Goal: Information Seeking & Learning: Learn about a topic

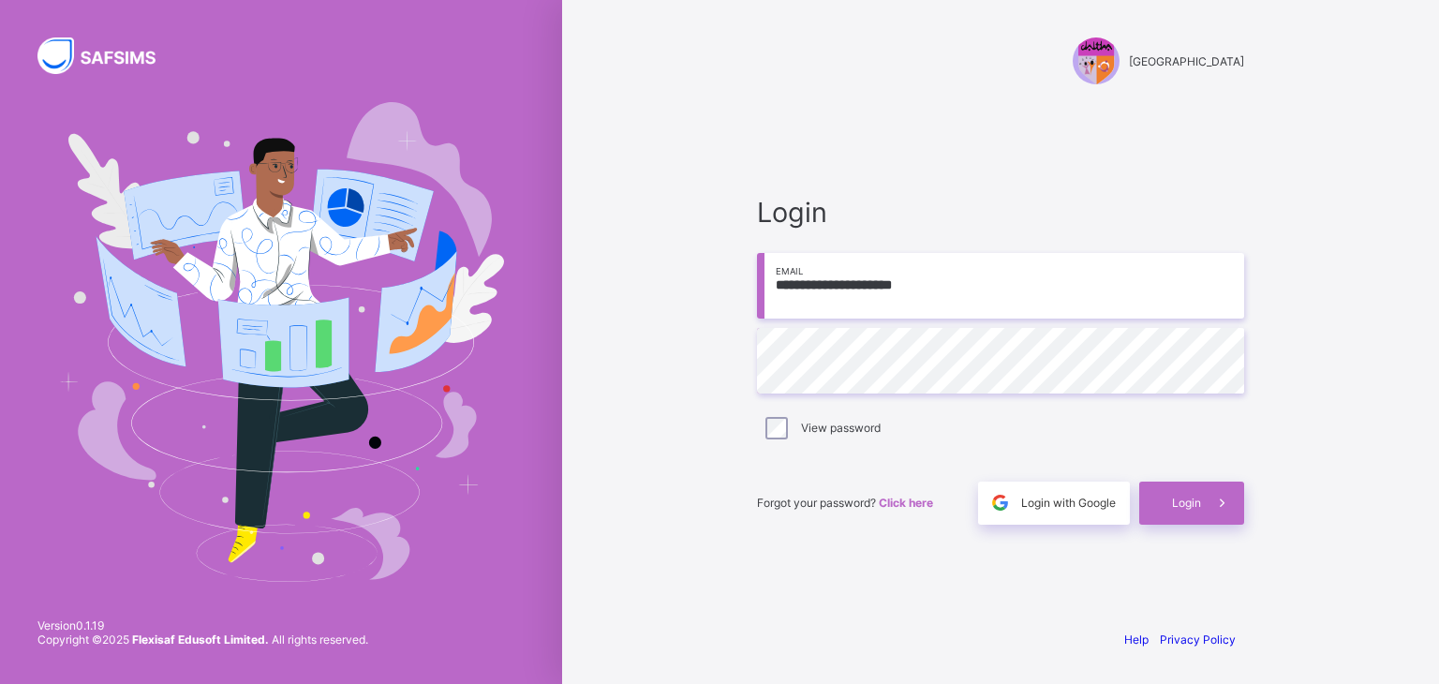
click at [1160, 509] on div "Login" at bounding box center [1191, 503] width 105 height 43
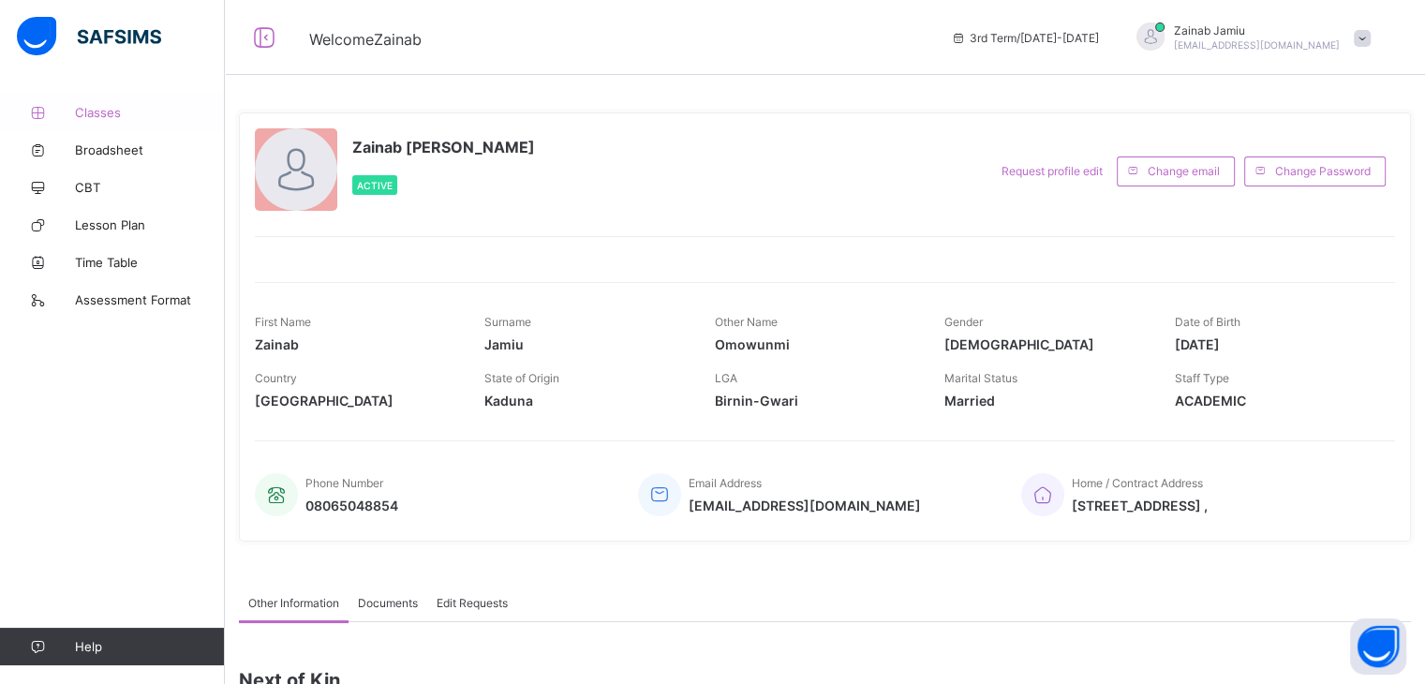
click at [95, 110] on span "Classes" at bounding box center [150, 112] width 150 height 15
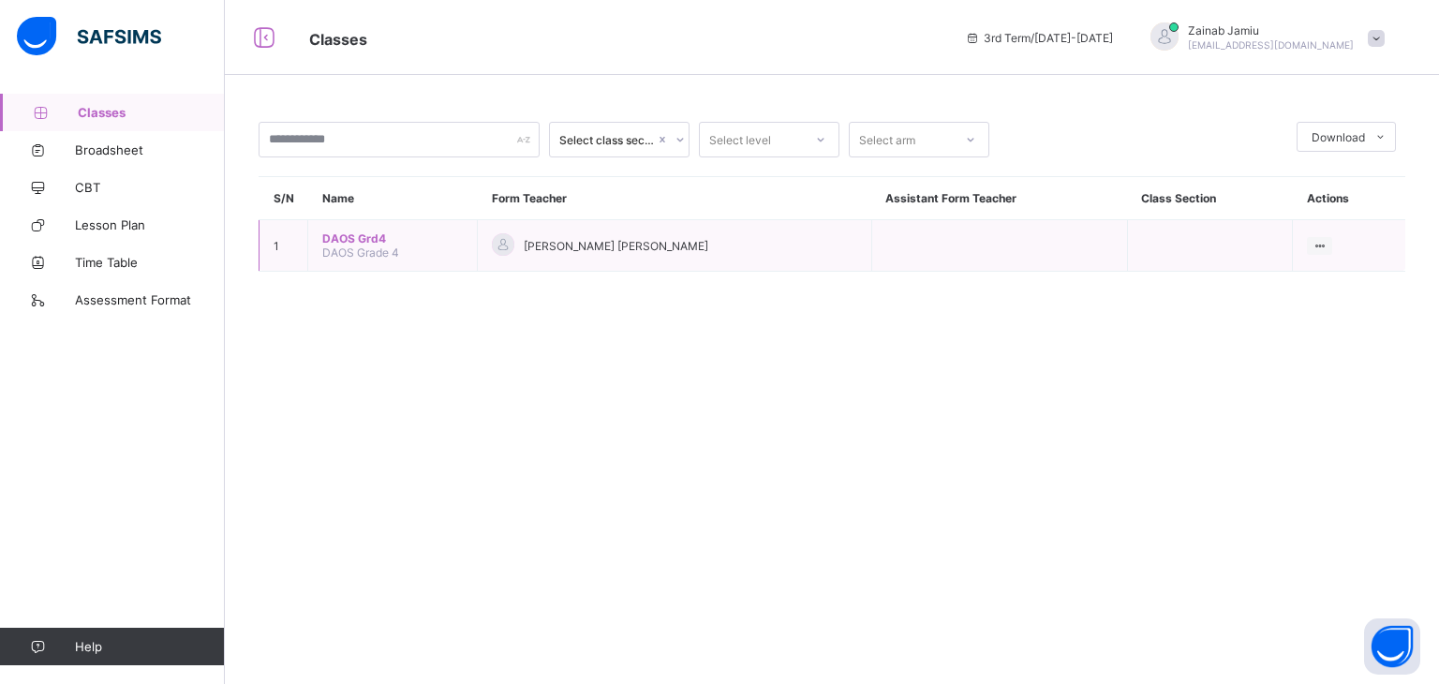
click at [352, 237] on span "DAOS Grd4" at bounding box center [392, 238] width 141 height 14
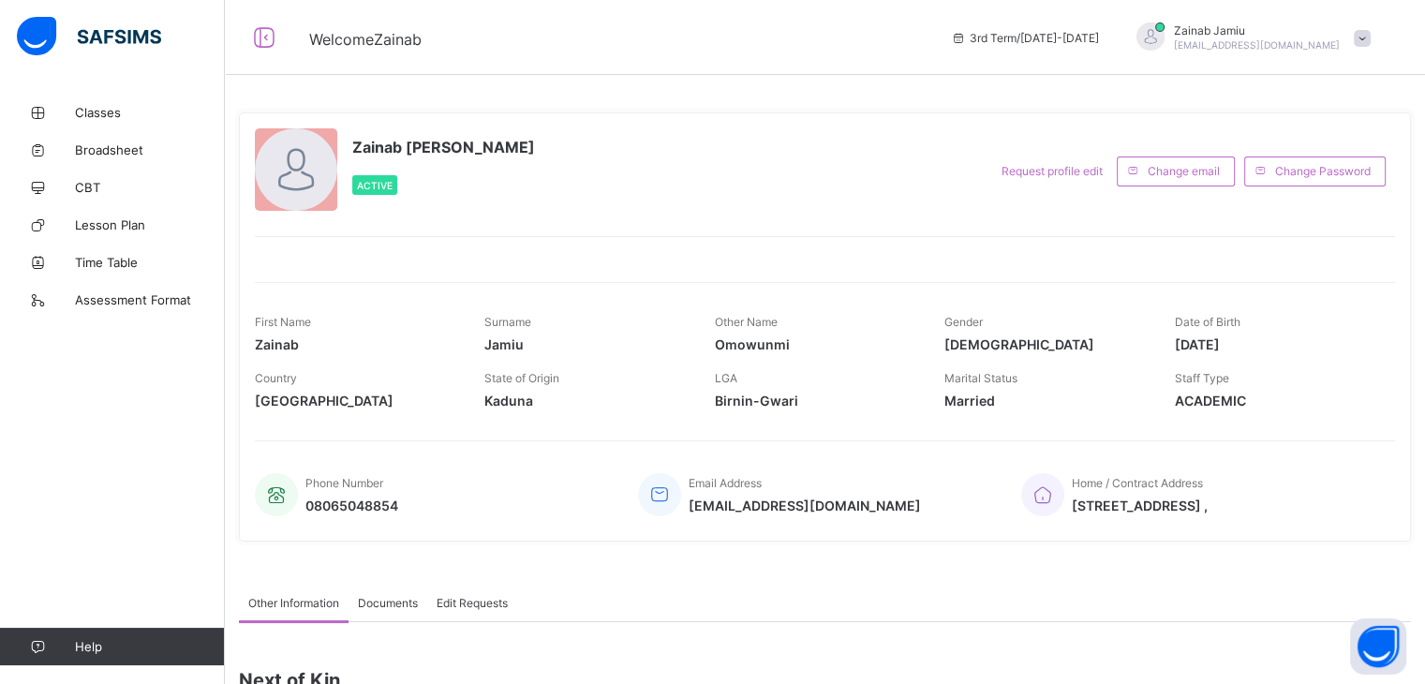
click at [103, 113] on span "Classes" at bounding box center [150, 112] width 150 height 15
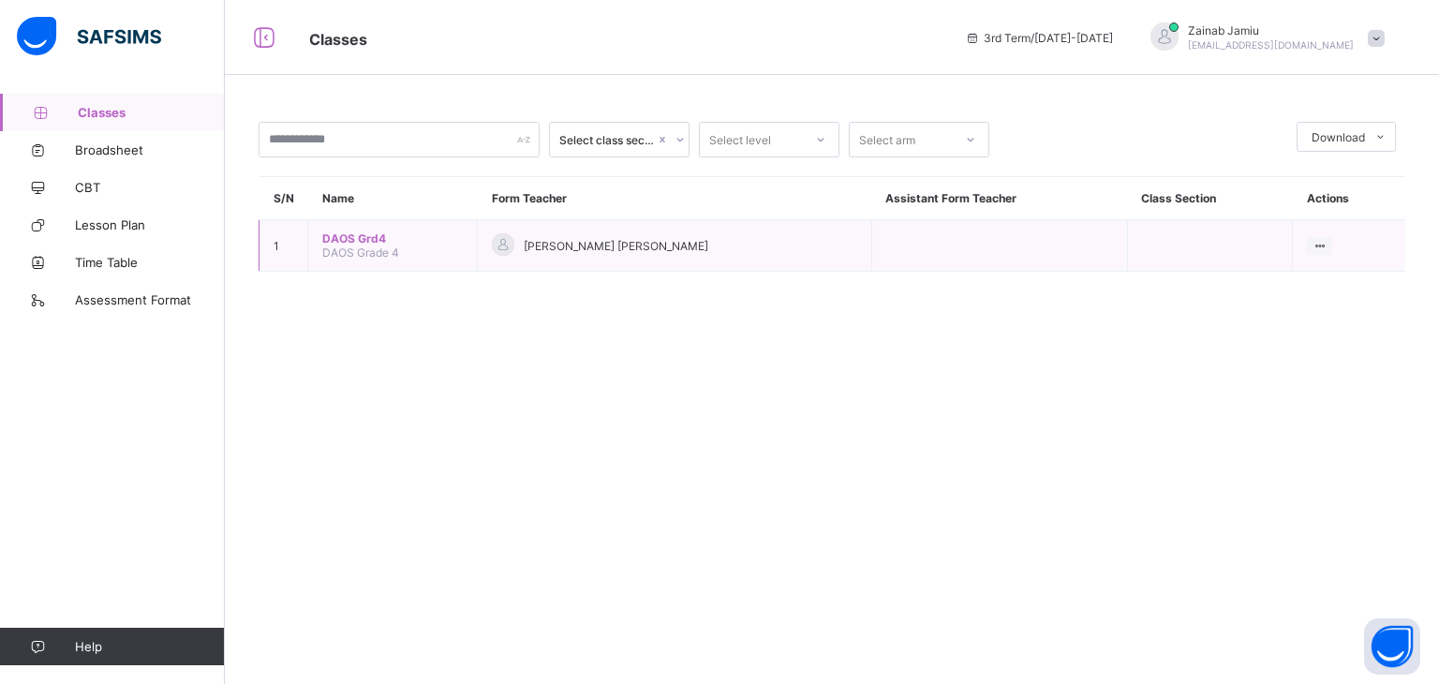
click at [351, 245] on span "DAOS Grd4" at bounding box center [392, 238] width 141 height 14
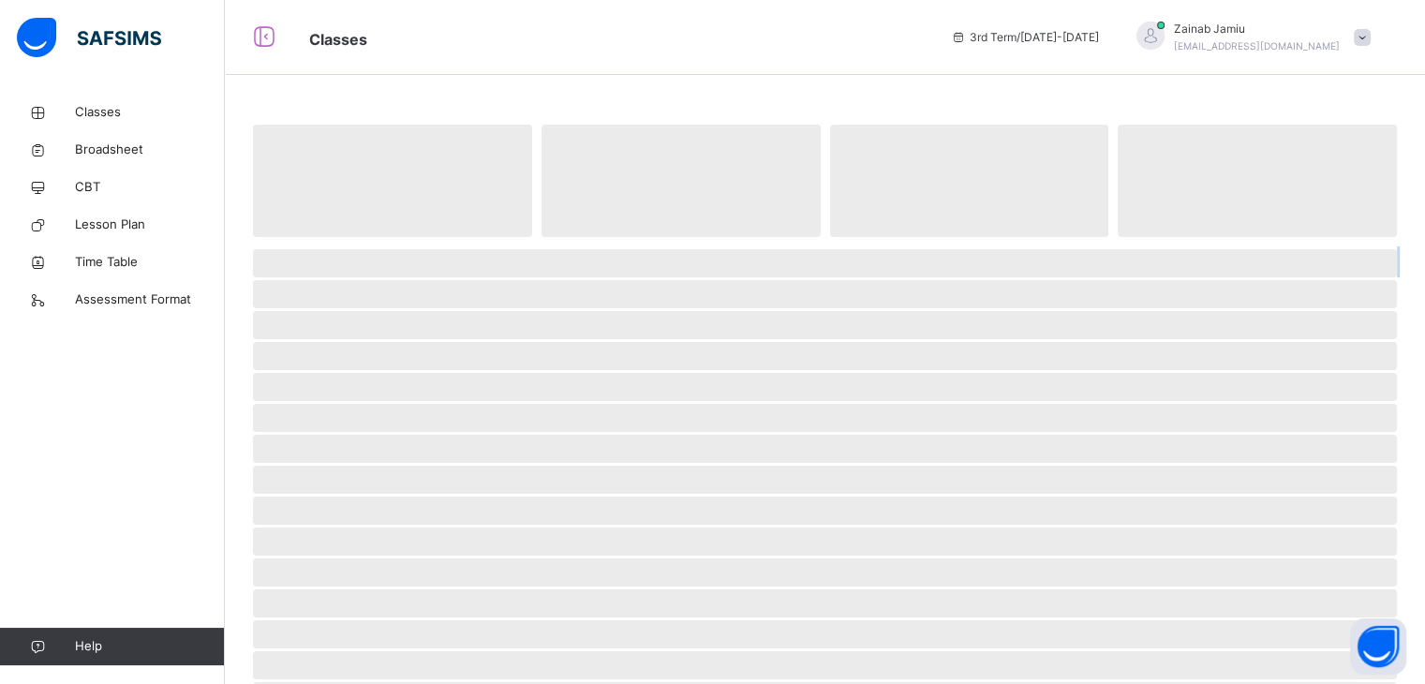
click at [351, 245] on div "‌ ‌ ‌ ‌ ‌ ‌ ‌ ‌ ‌ ‌ ‌ ‌ ‌ ‌ ‌ ‌ ‌ ‌ ‌ ‌ ‌ ‌ ‌ ‌ ‌ ‌ ‌ ‌ ‌" at bounding box center [825, 571] width 1144 height 898
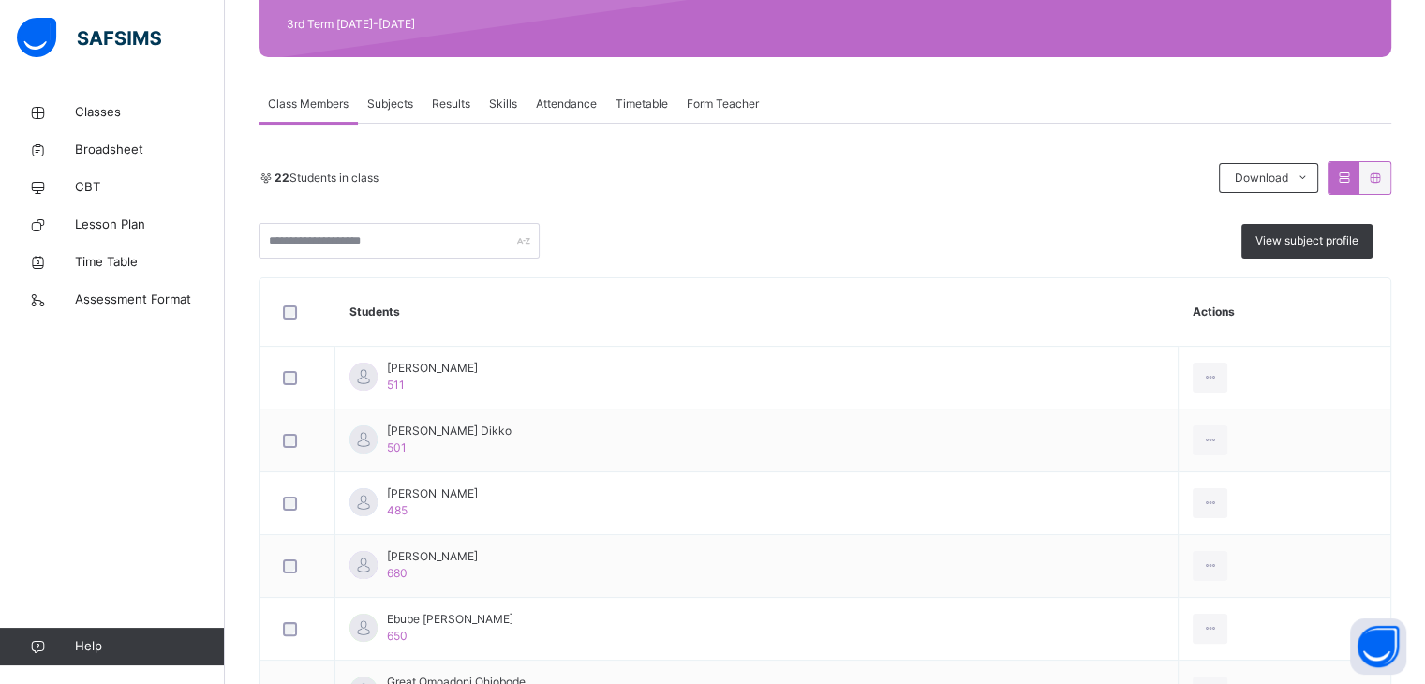
scroll to position [304, 0]
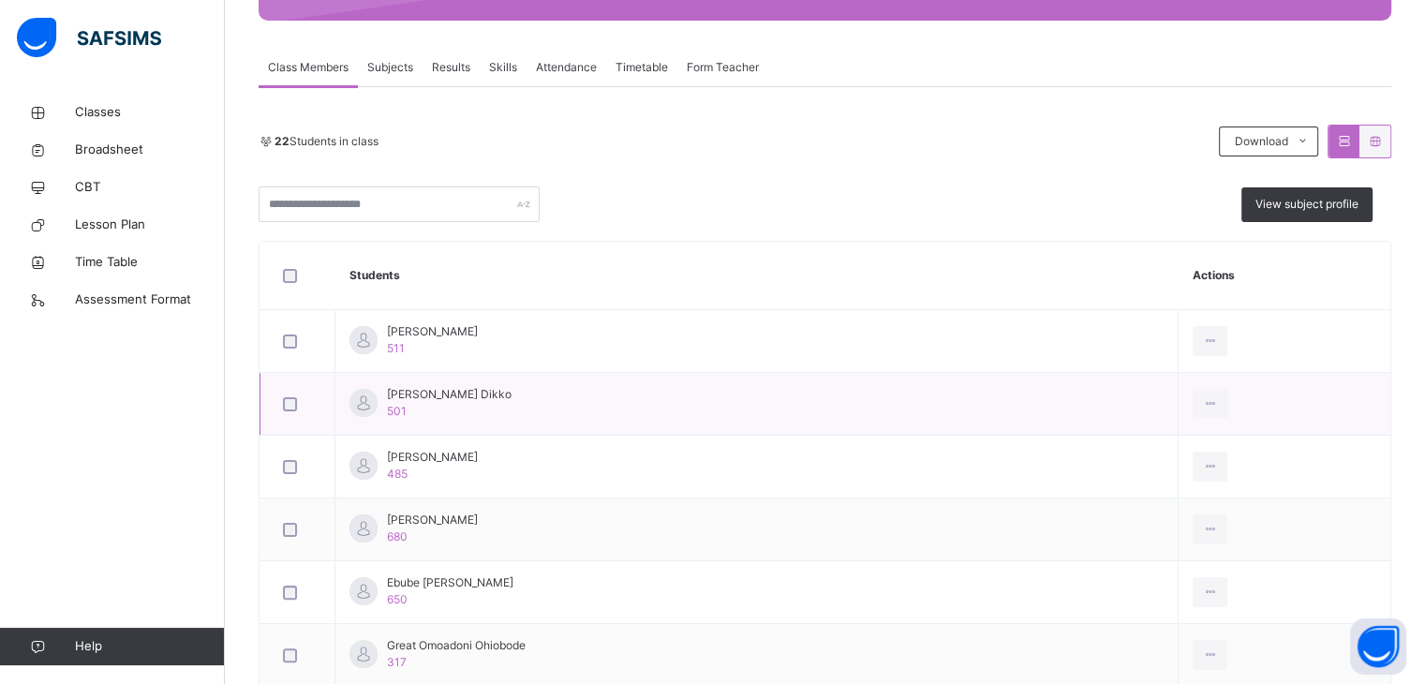
click at [512, 403] on div "[PERSON_NAME] Dikko 501" at bounding box center [449, 403] width 125 height 34
click at [565, 391] on td "[PERSON_NAME] Dikko 501" at bounding box center [756, 404] width 843 height 63
click at [471, 398] on span "[PERSON_NAME] Dikko" at bounding box center [449, 394] width 125 height 17
click at [292, 410] on div at bounding box center [298, 403] width 46 height 39
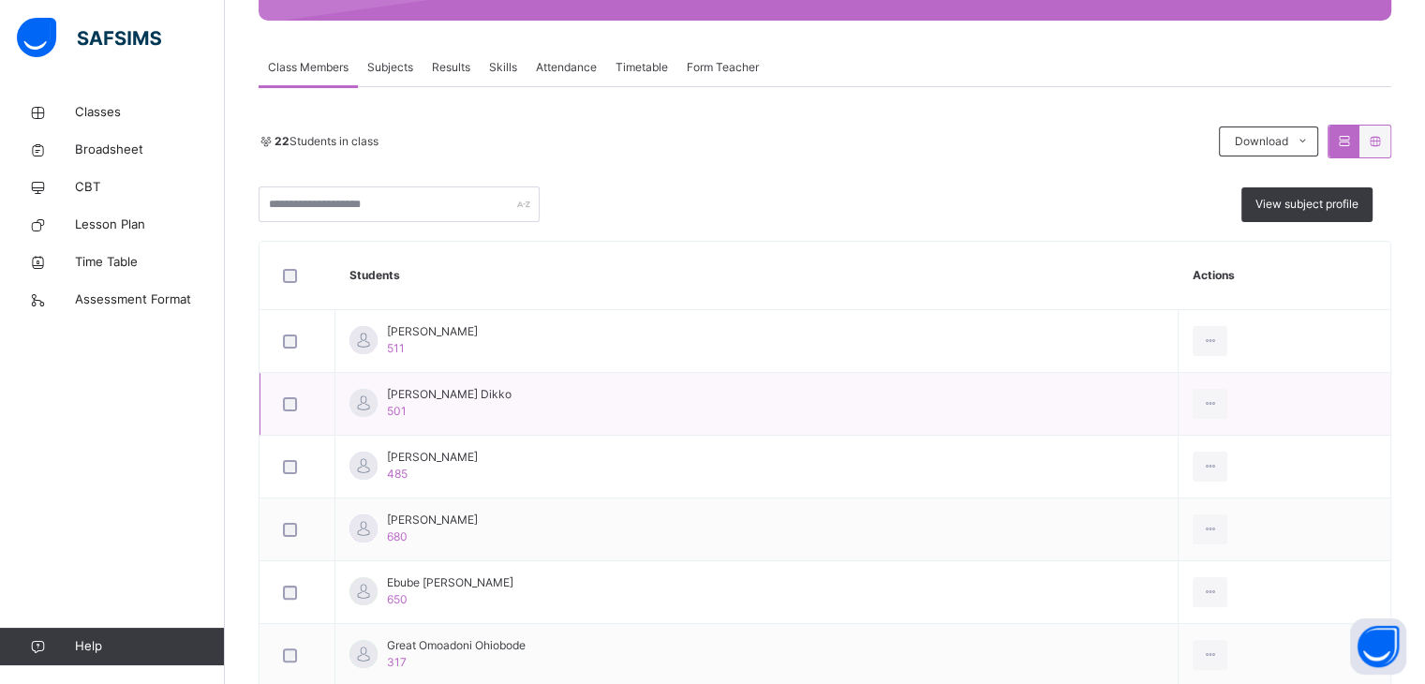
click at [292, 410] on div at bounding box center [298, 403] width 46 height 39
click at [453, 68] on span "Results" at bounding box center [451, 67] width 38 height 17
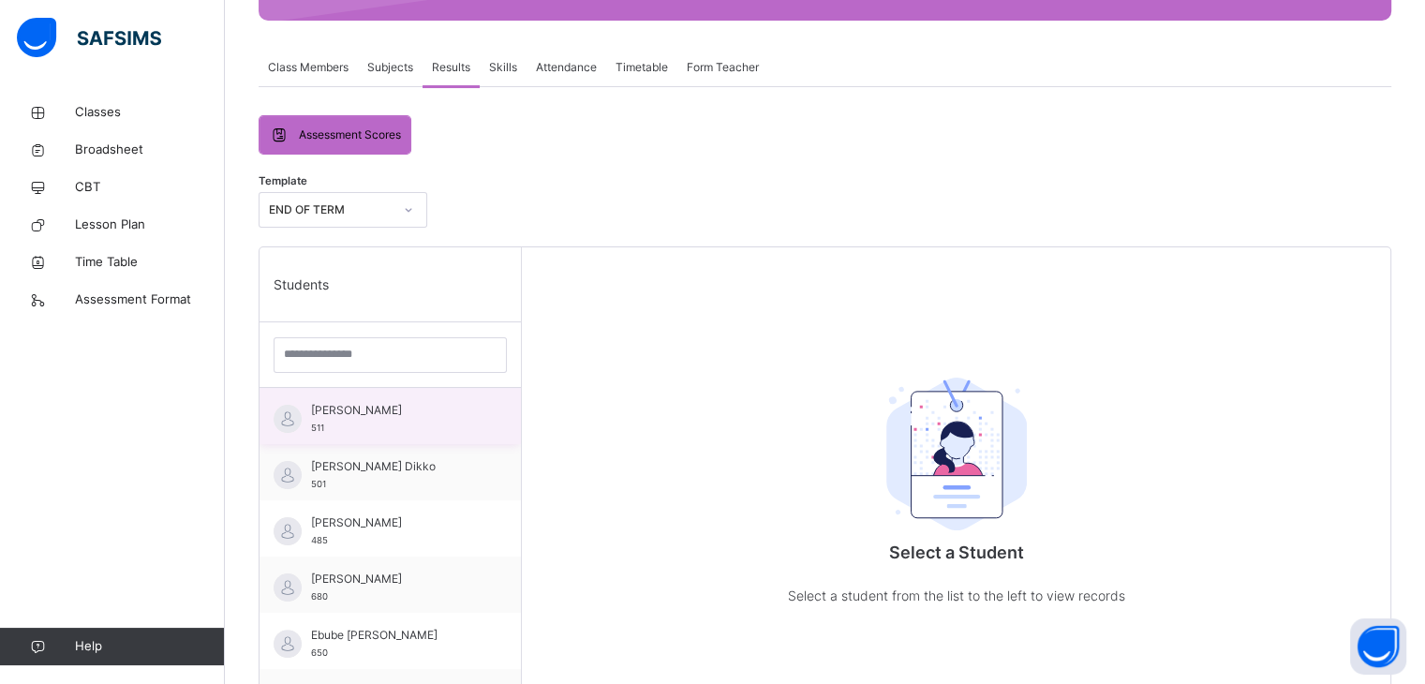
click at [379, 410] on span "[PERSON_NAME]" at bounding box center [395, 410] width 168 height 17
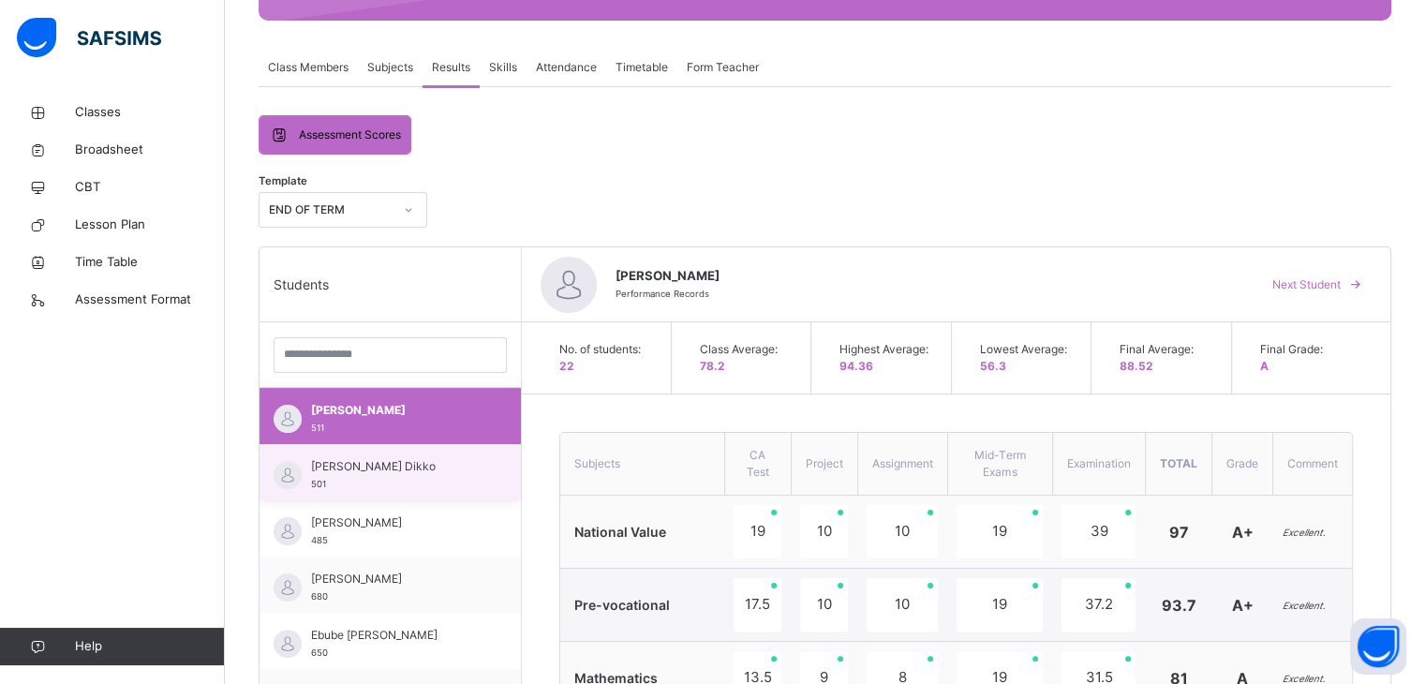
click at [420, 468] on span "[PERSON_NAME] Dikko" at bounding box center [395, 466] width 168 height 17
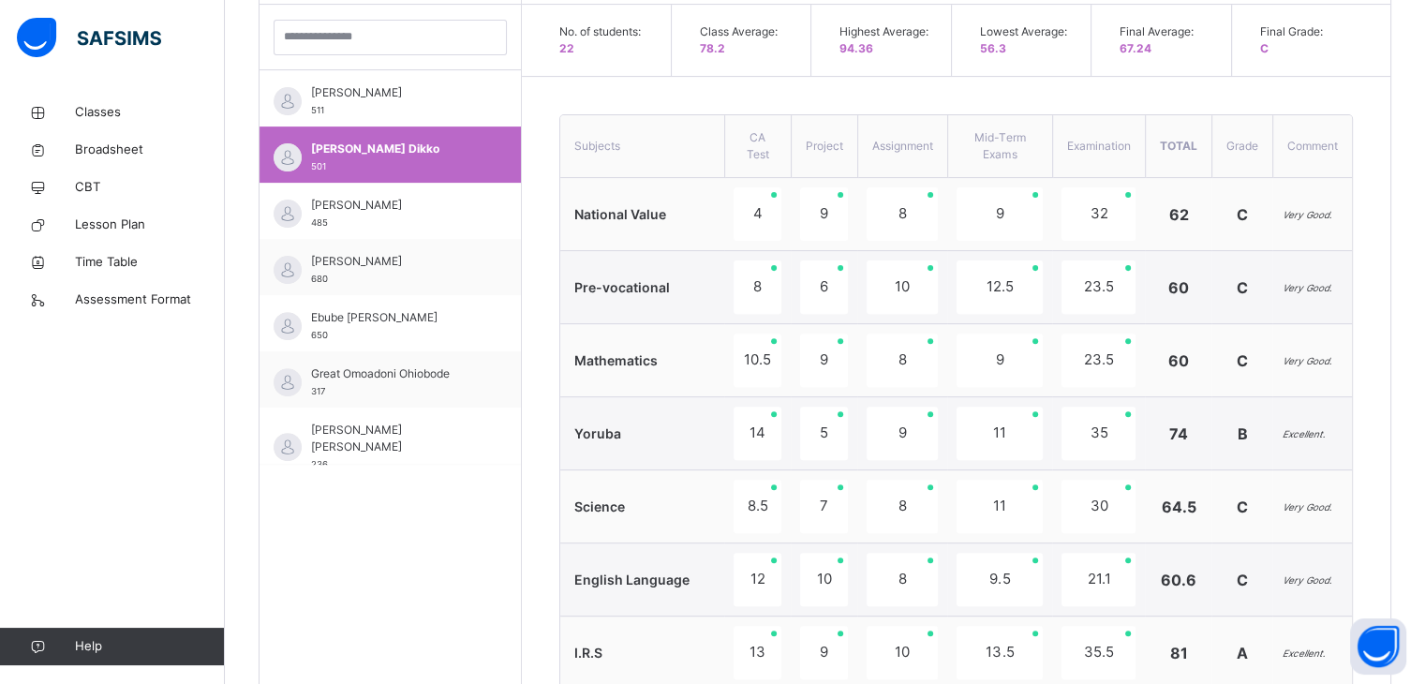
scroll to position [630, 0]
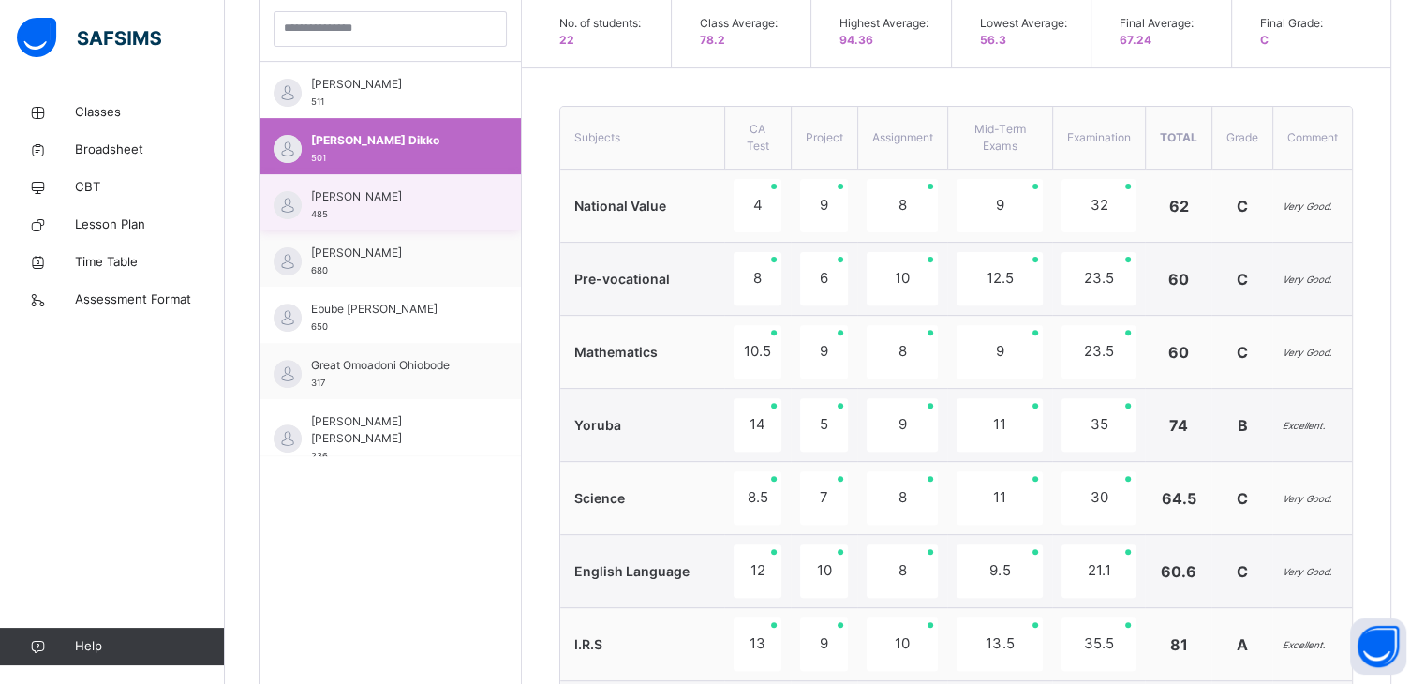
click at [409, 203] on div "[PERSON_NAME] 485" at bounding box center [395, 205] width 168 height 34
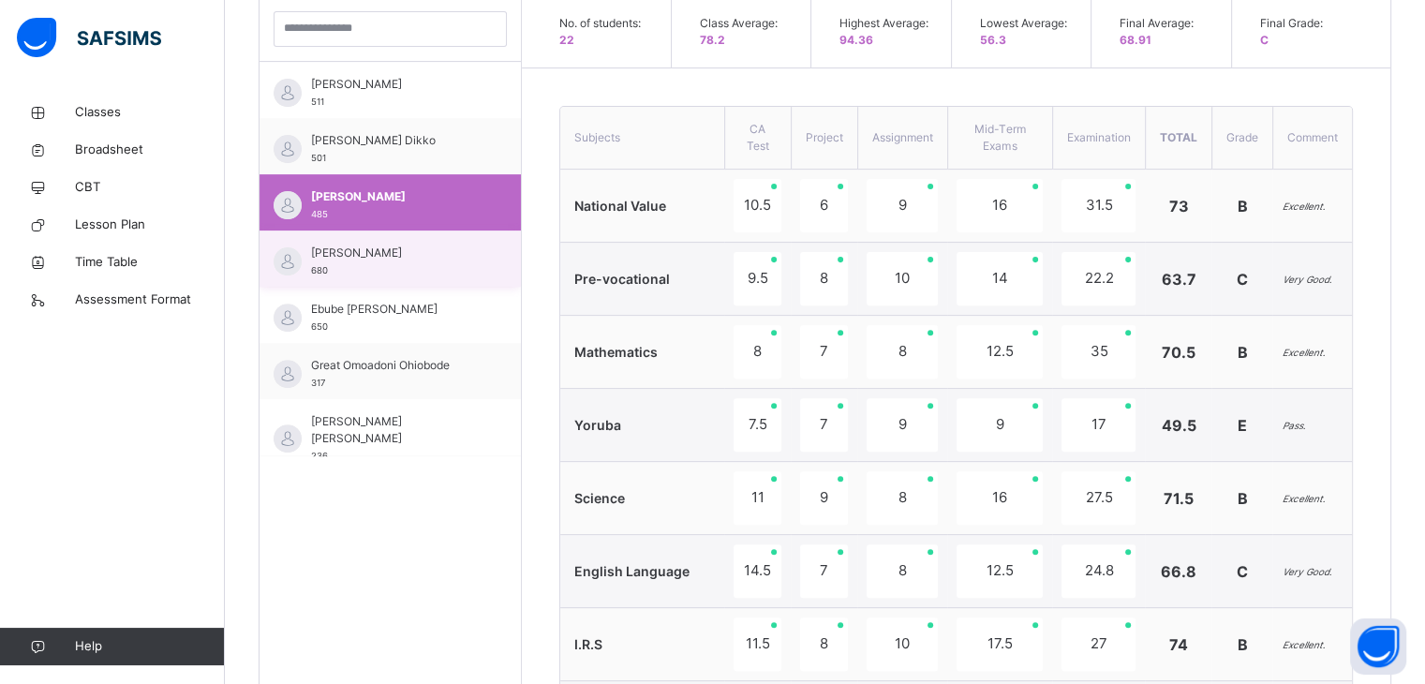
click at [404, 271] on div "[PERSON_NAME] 680" at bounding box center [395, 262] width 168 height 34
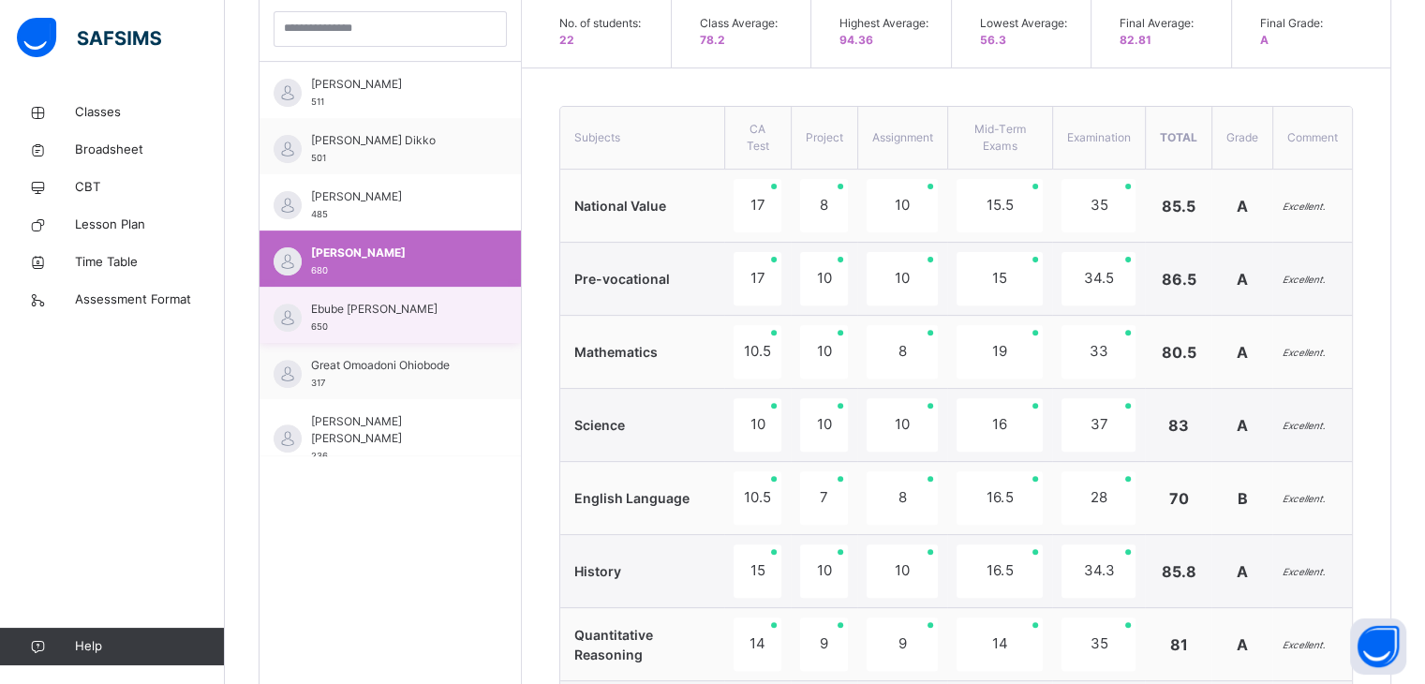
click at [379, 307] on span "Ebube [PERSON_NAME]" at bounding box center [395, 309] width 168 height 17
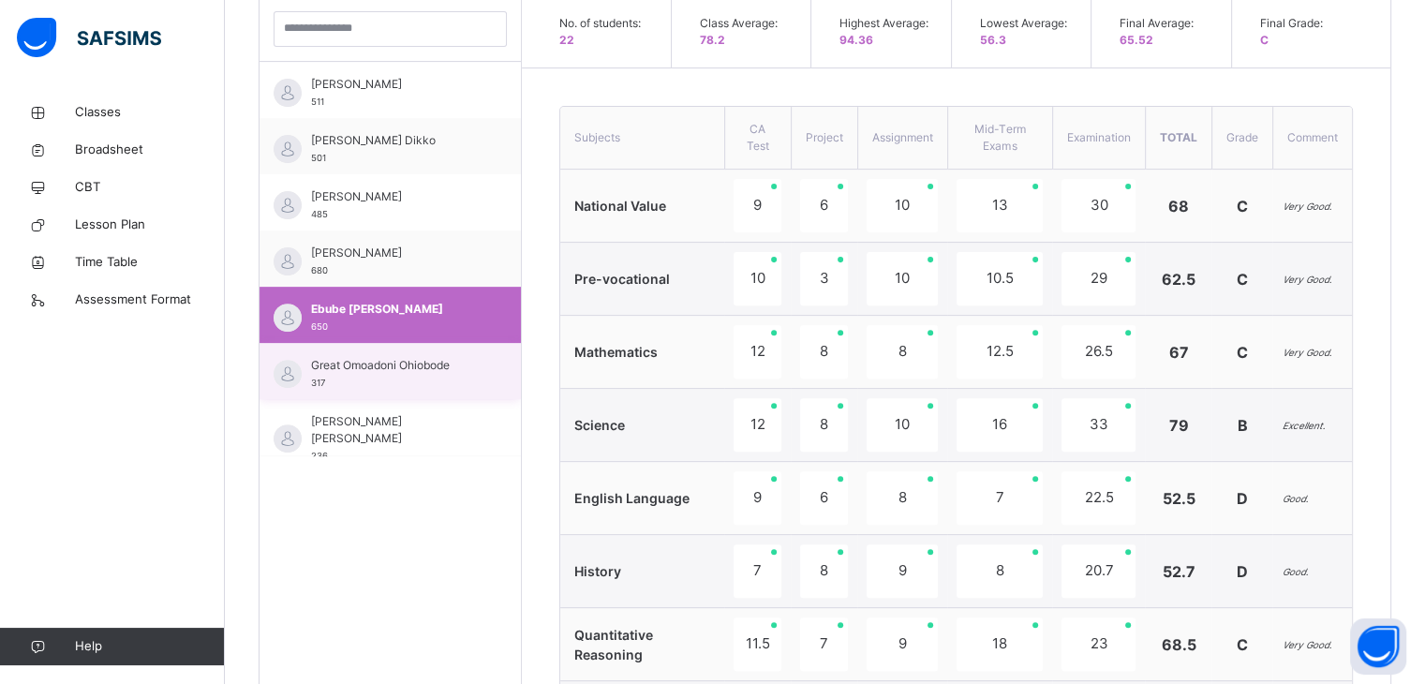
click at [405, 360] on span "Great Omoadoni Ohiobode" at bounding box center [395, 365] width 168 height 17
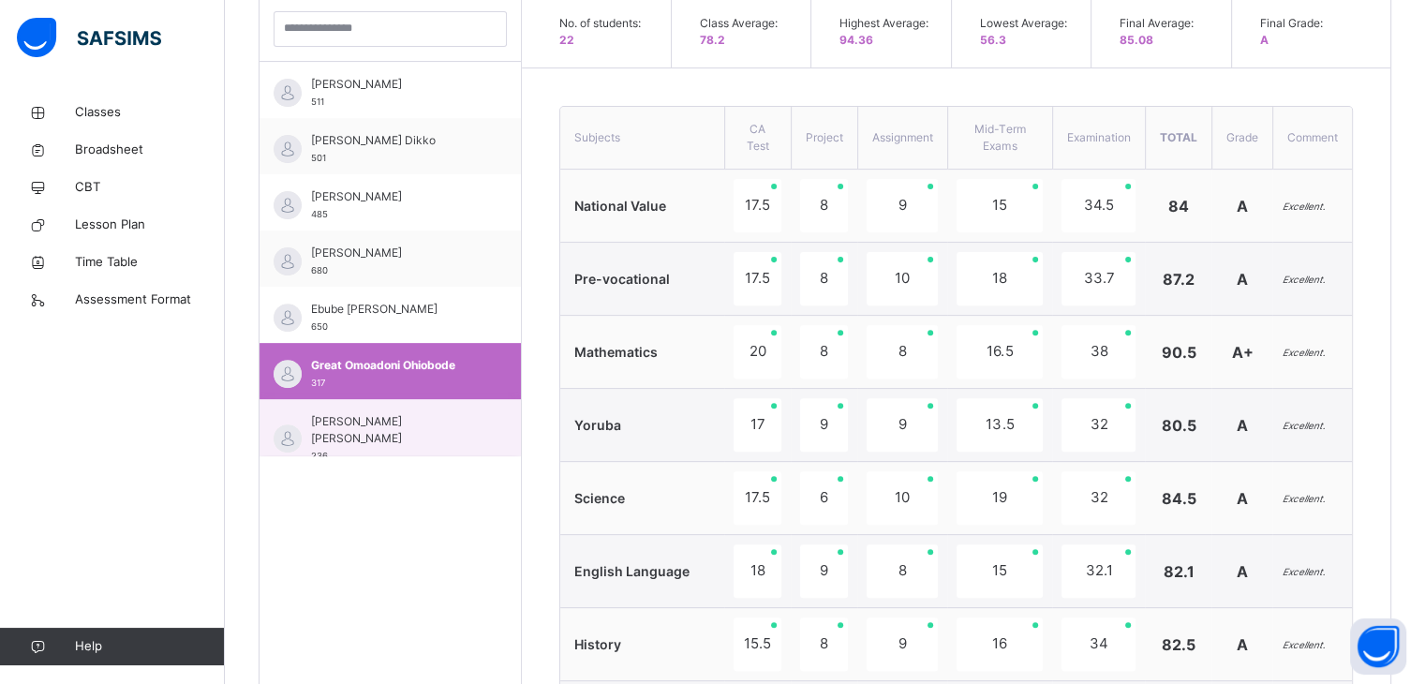
click at [391, 417] on span "[PERSON_NAME] [PERSON_NAME]" at bounding box center [395, 430] width 168 height 34
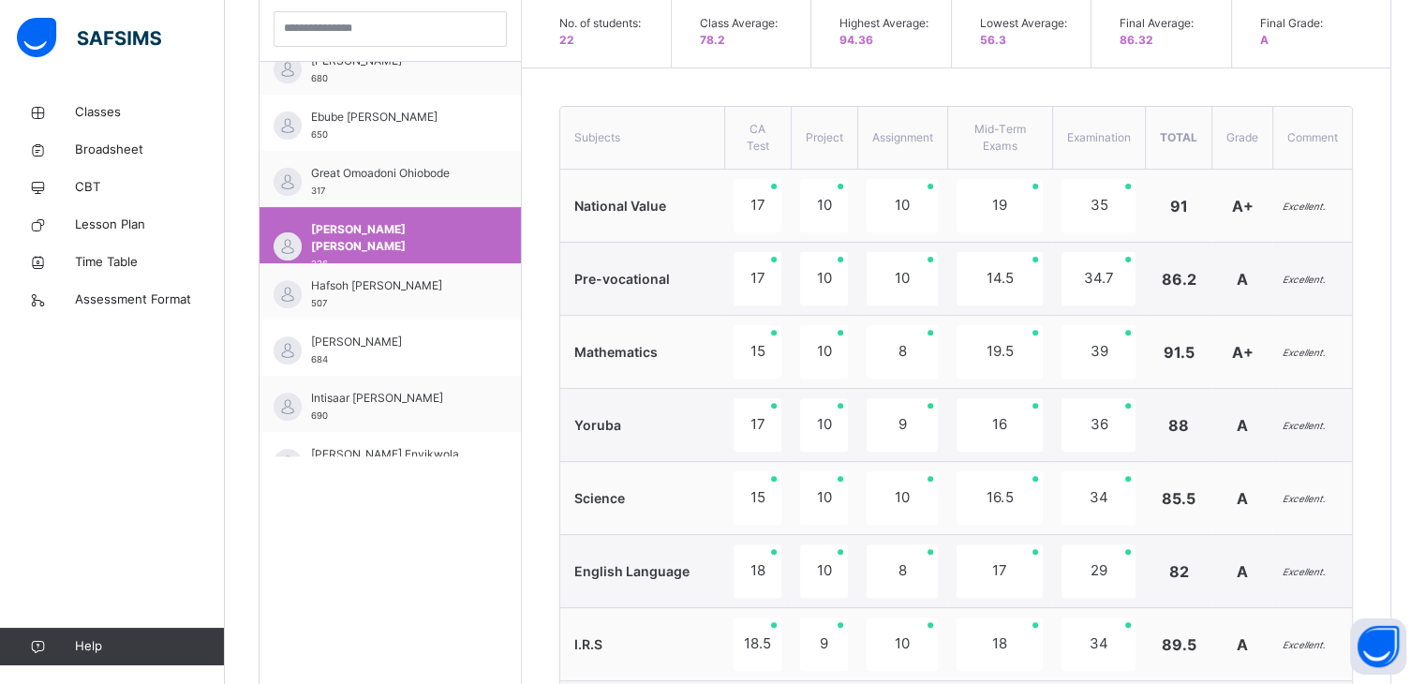
scroll to position [225, 0]
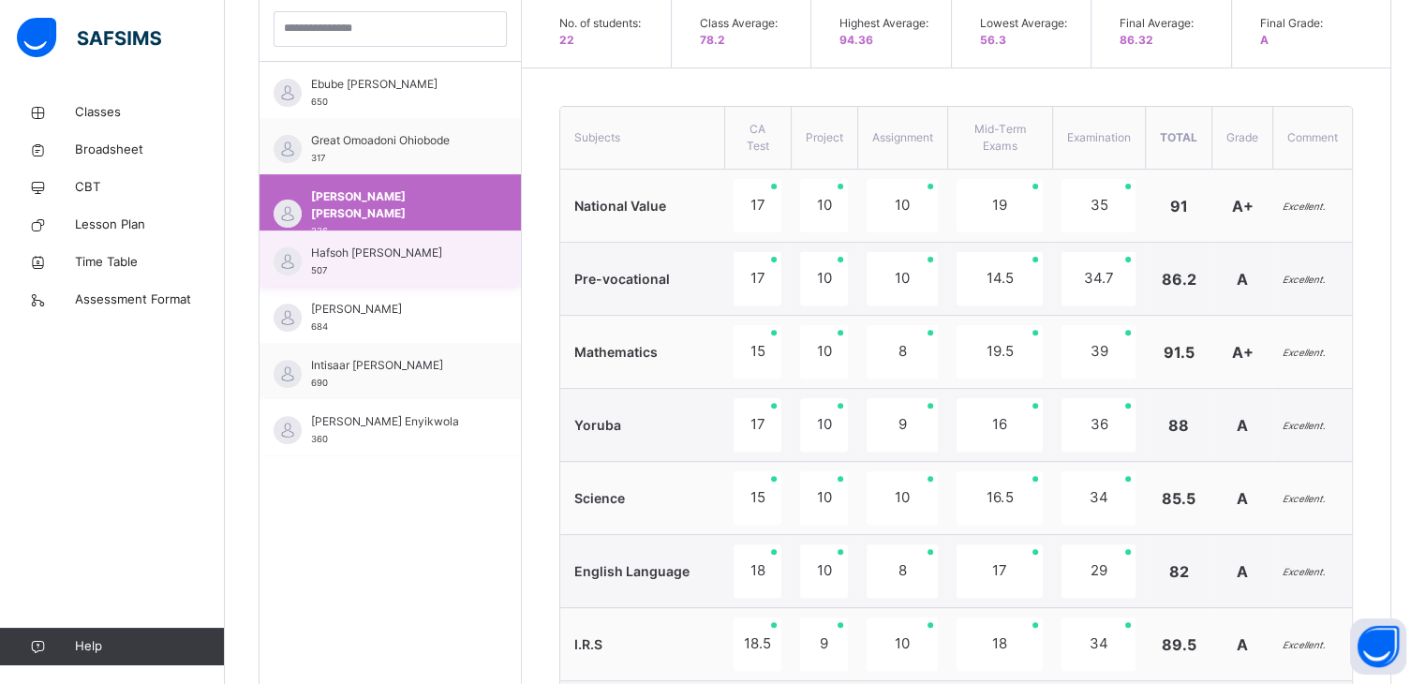
click at [422, 257] on span "Hafsoh [PERSON_NAME]" at bounding box center [395, 253] width 168 height 17
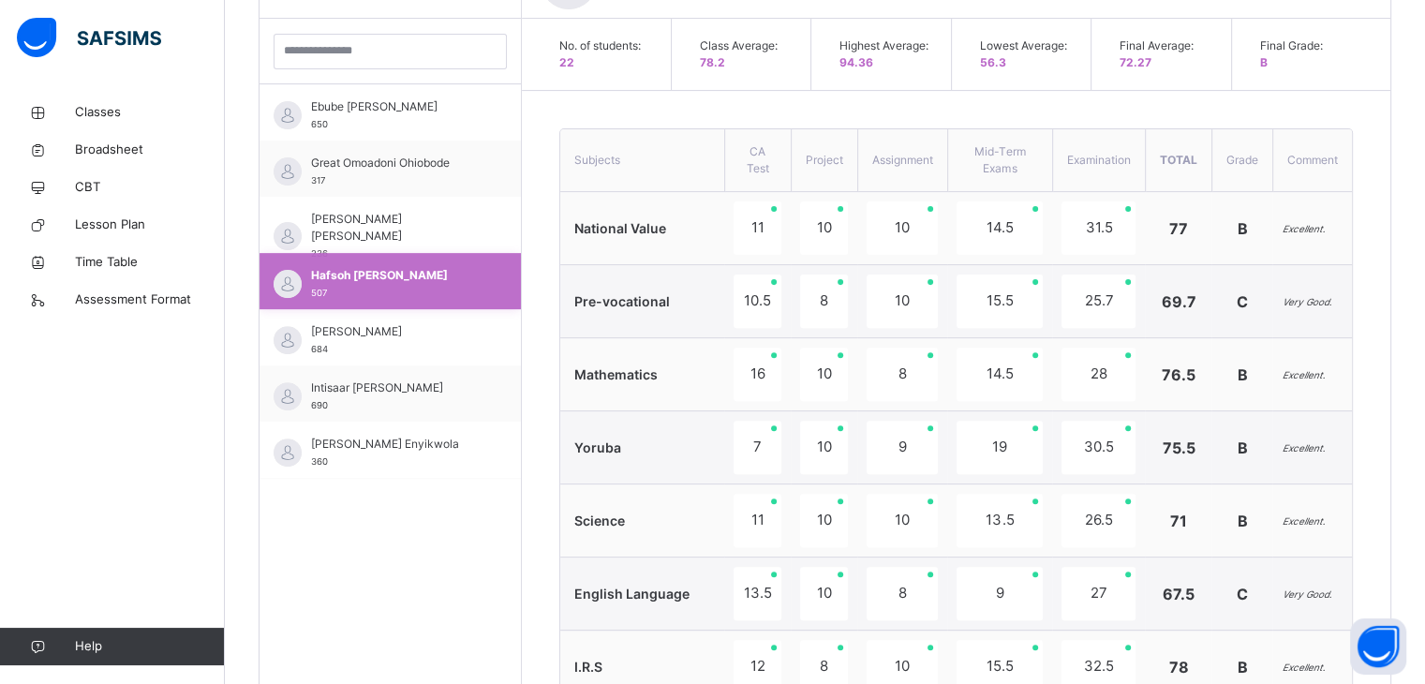
scroll to position [630, 0]
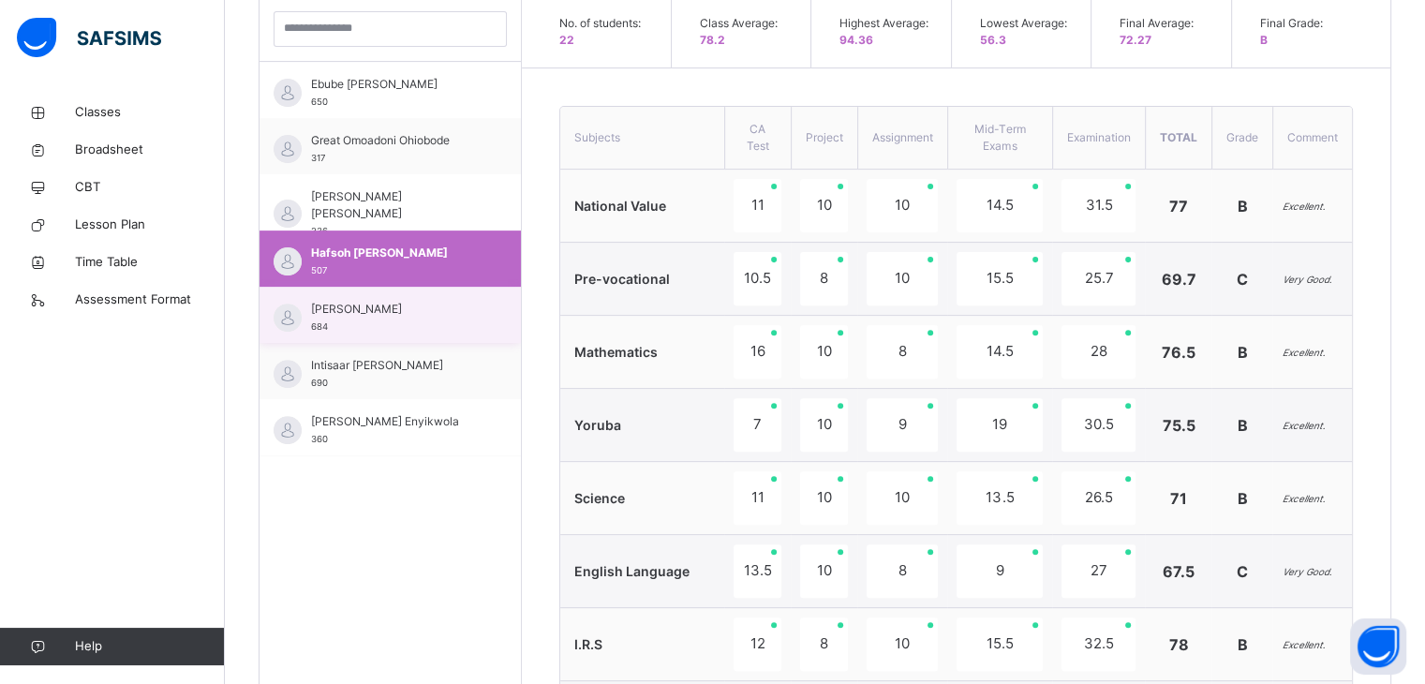
click at [389, 317] on div "[PERSON_NAME] Ambali 684" at bounding box center [395, 318] width 168 height 34
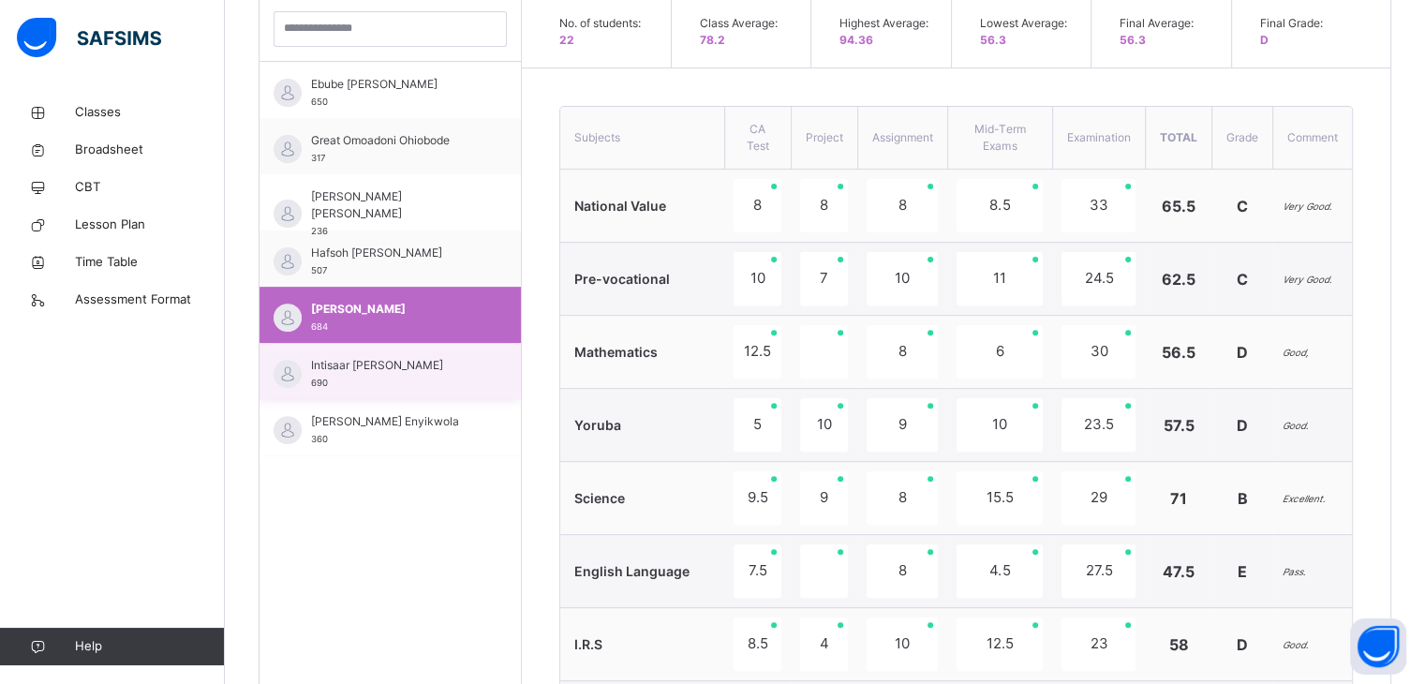
click at [438, 378] on div "Intisaar [PERSON_NAME] 690" at bounding box center [395, 374] width 168 height 34
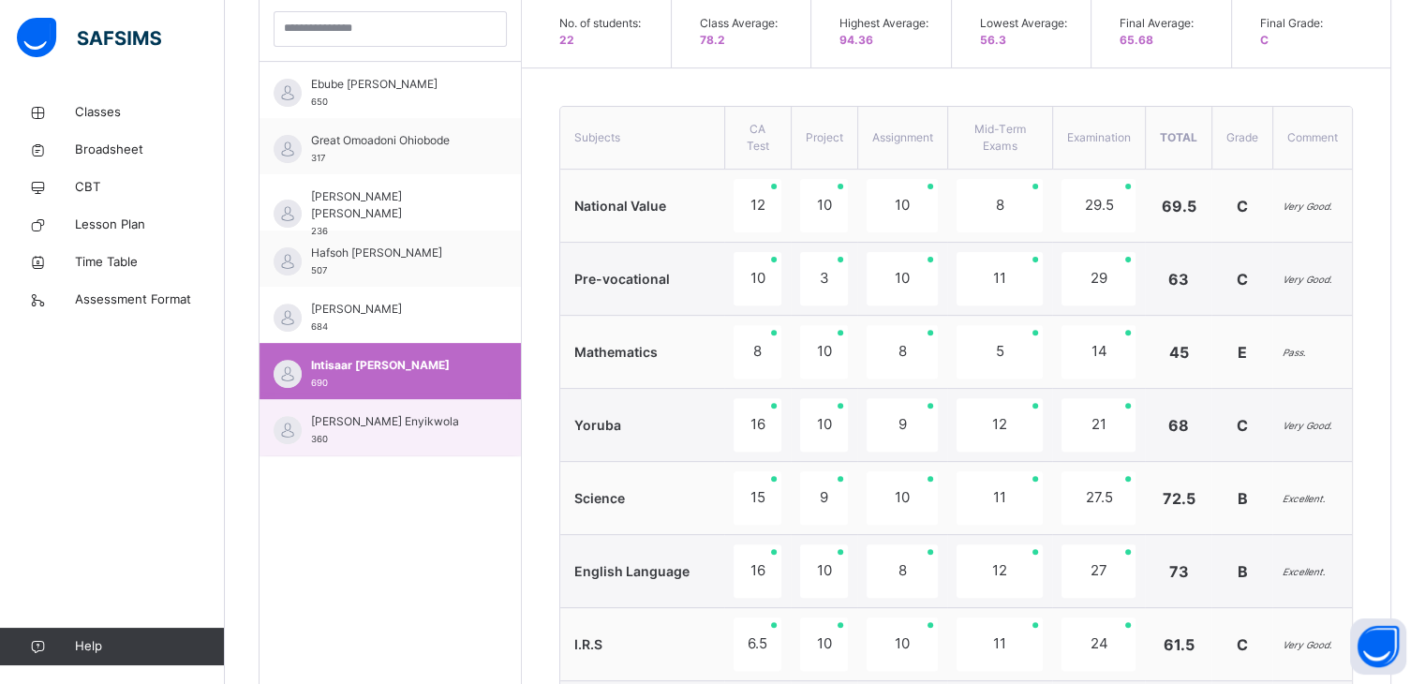
click at [403, 423] on span "[PERSON_NAME] Enyikwola" at bounding box center [395, 421] width 168 height 17
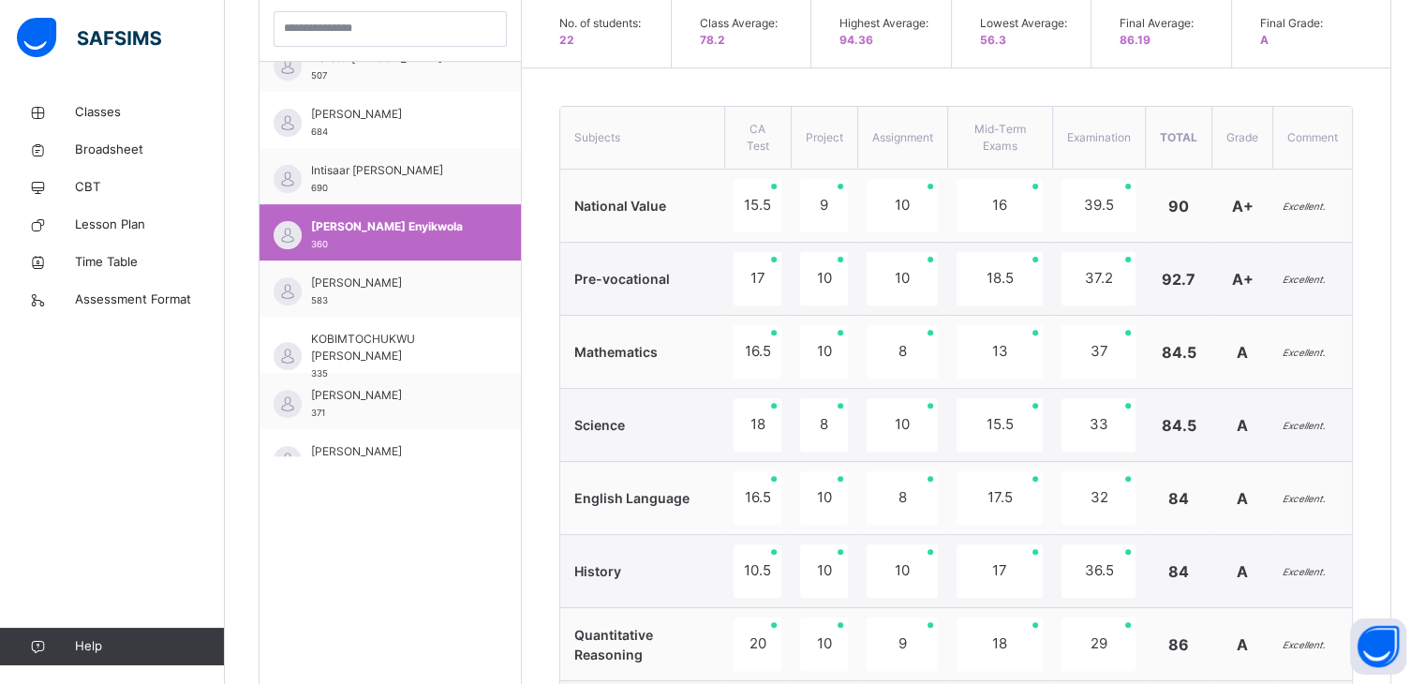
scroll to position [450, 0]
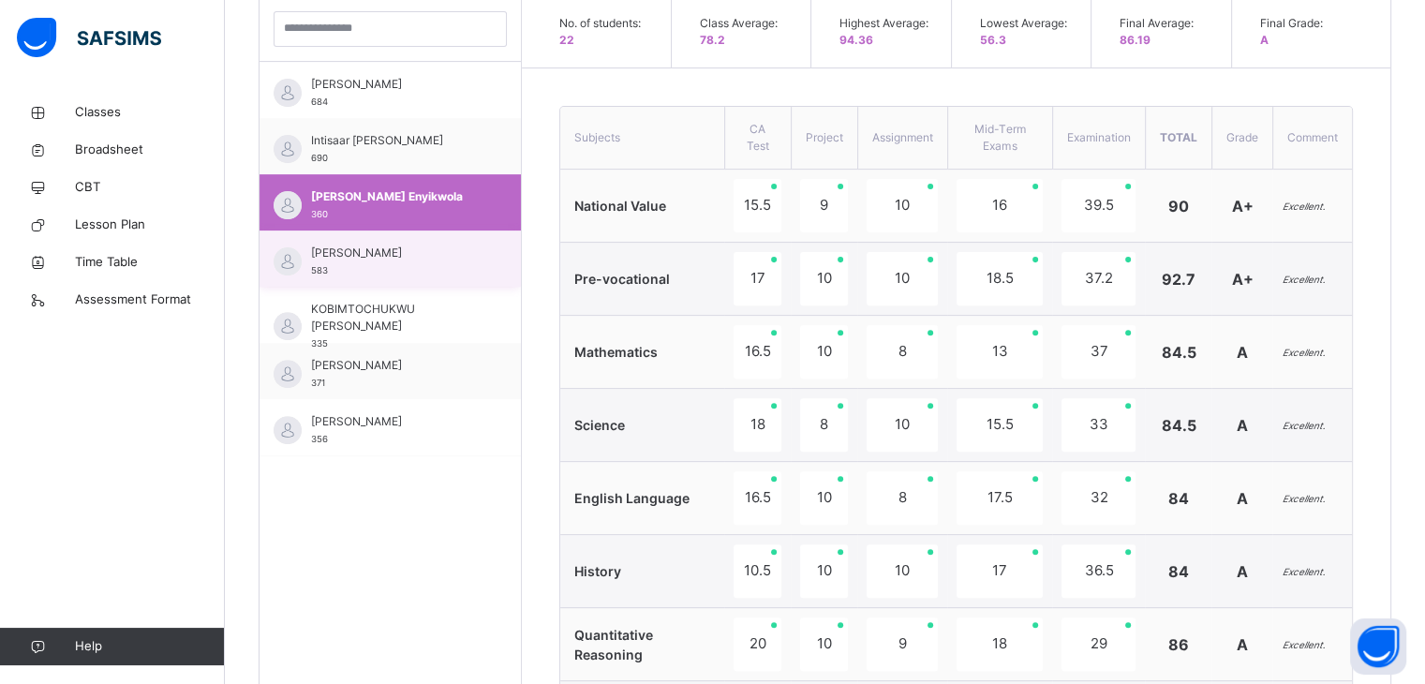
click at [444, 252] on span "[PERSON_NAME]" at bounding box center [395, 253] width 168 height 17
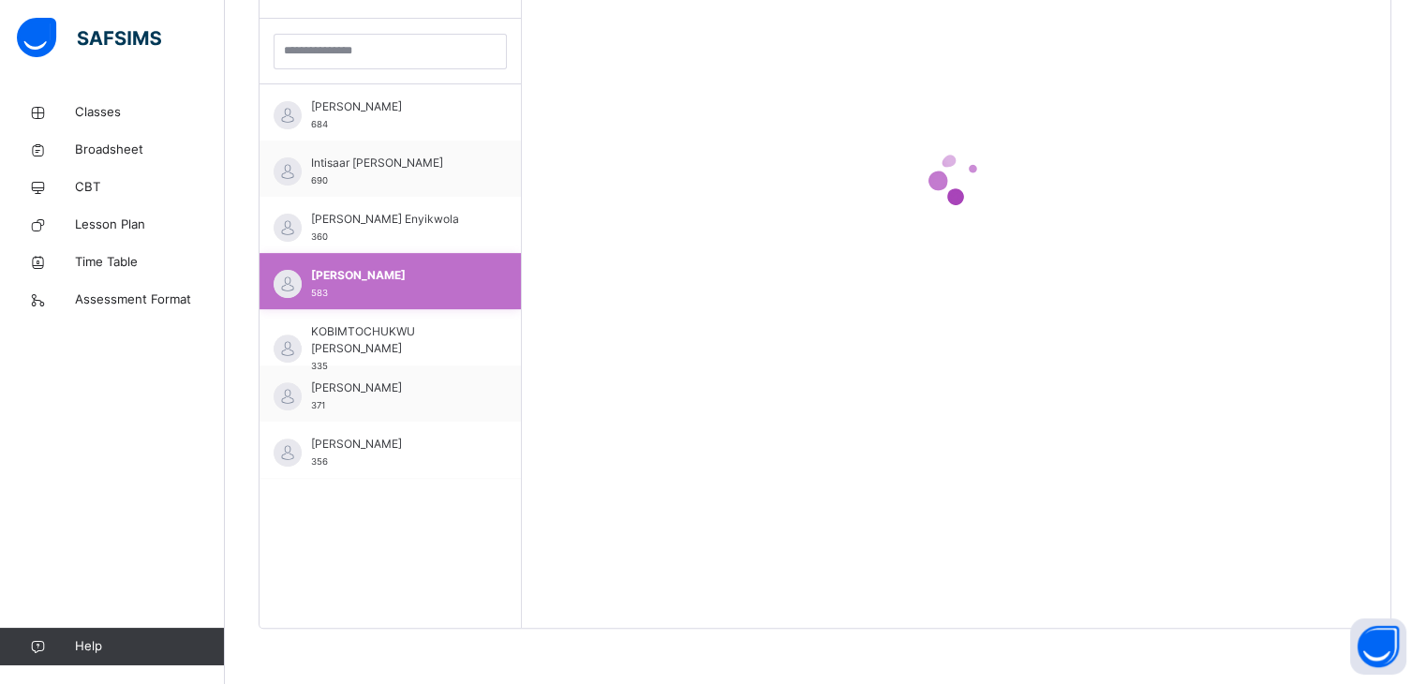
scroll to position [630, 0]
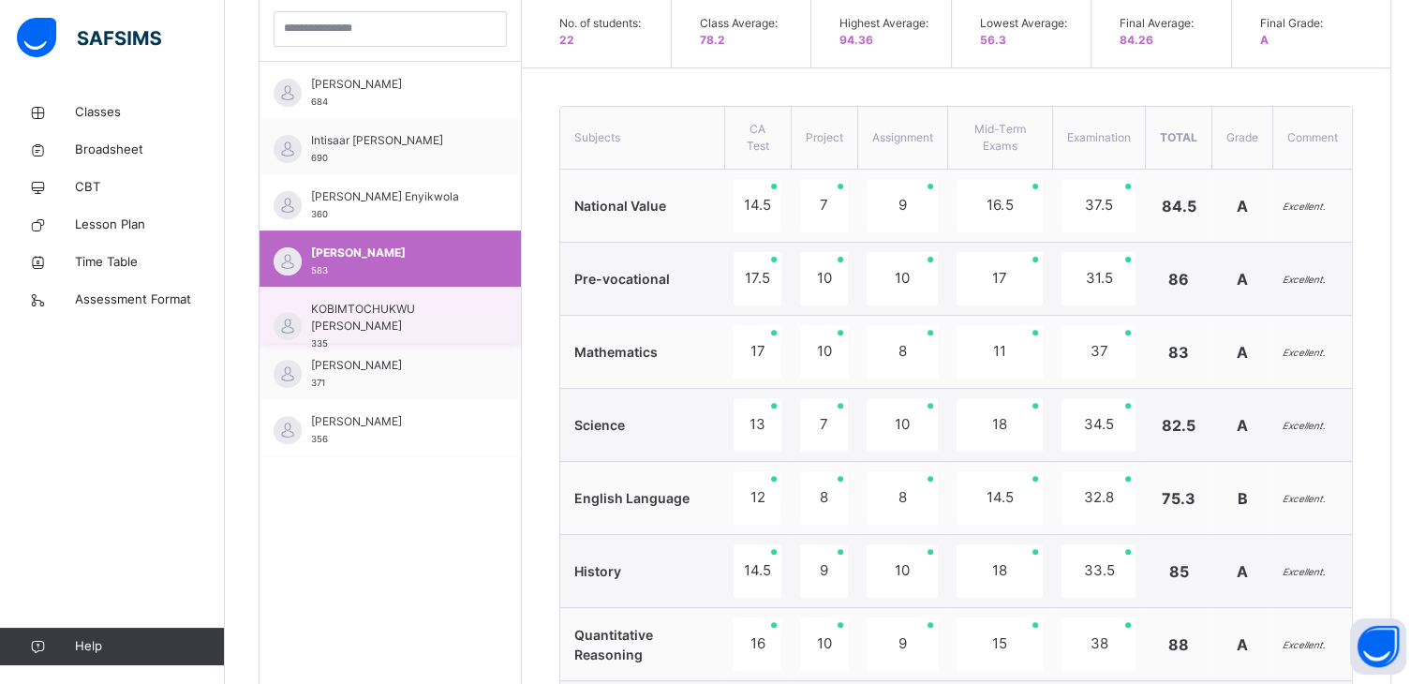
click at [395, 311] on span "KOBIMTOCHUKWU [PERSON_NAME]" at bounding box center [395, 318] width 168 height 34
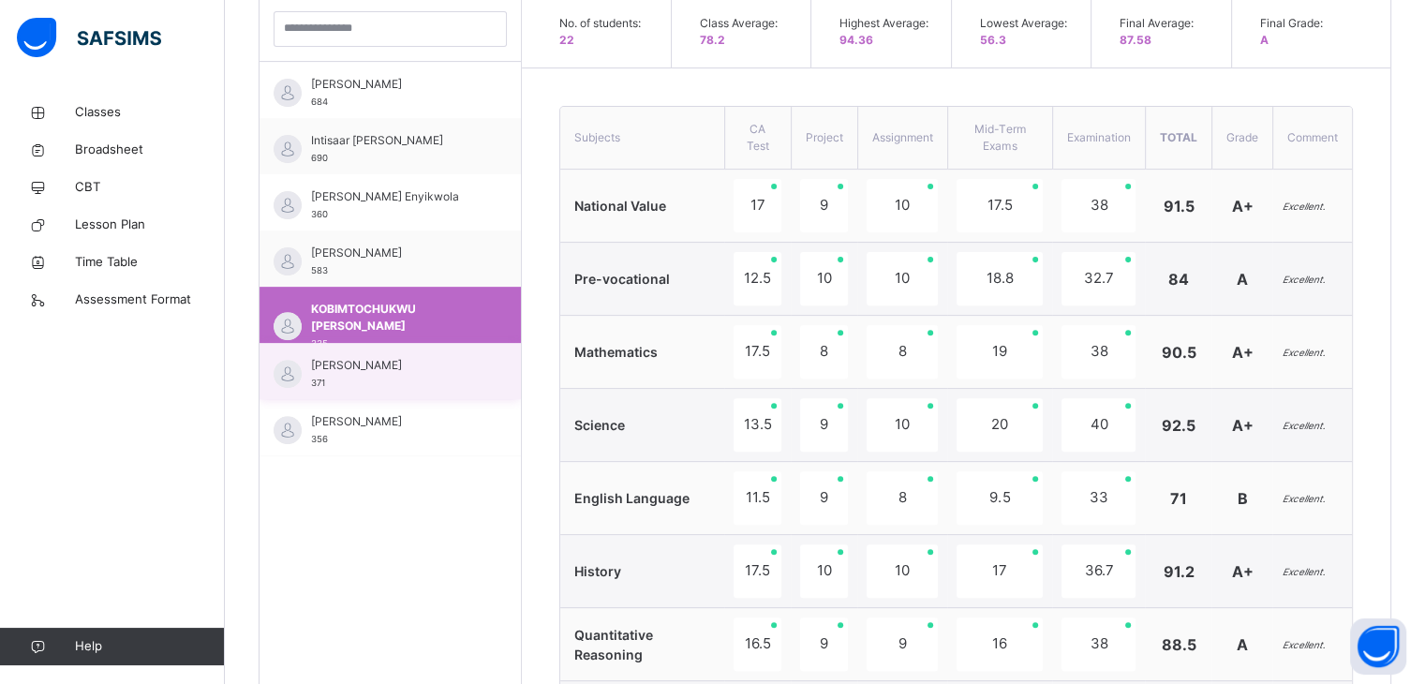
click at [366, 364] on span "[PERSON_NAME]" at bounding box center [395, 365] width 168 height 17
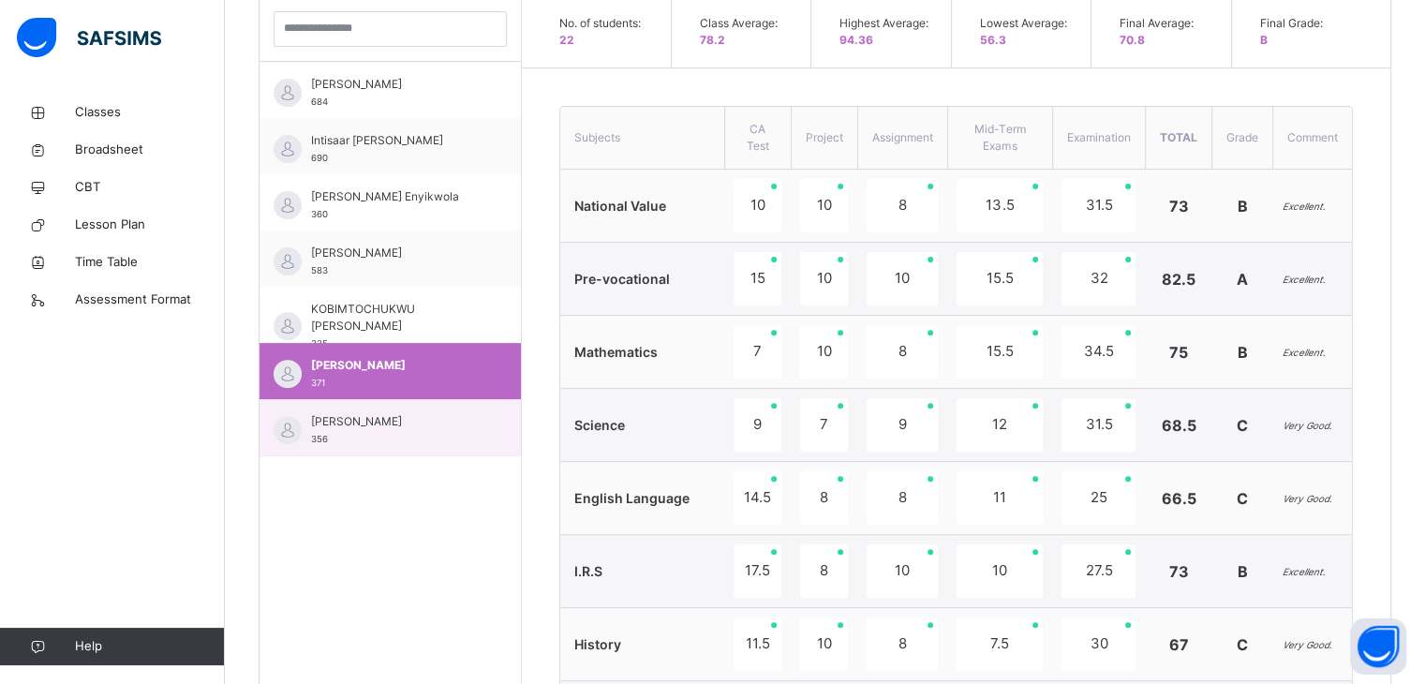
click at [363, 428] on span "[PERSON_NAME]" at bounding box center [395, 421] width 168 height 17
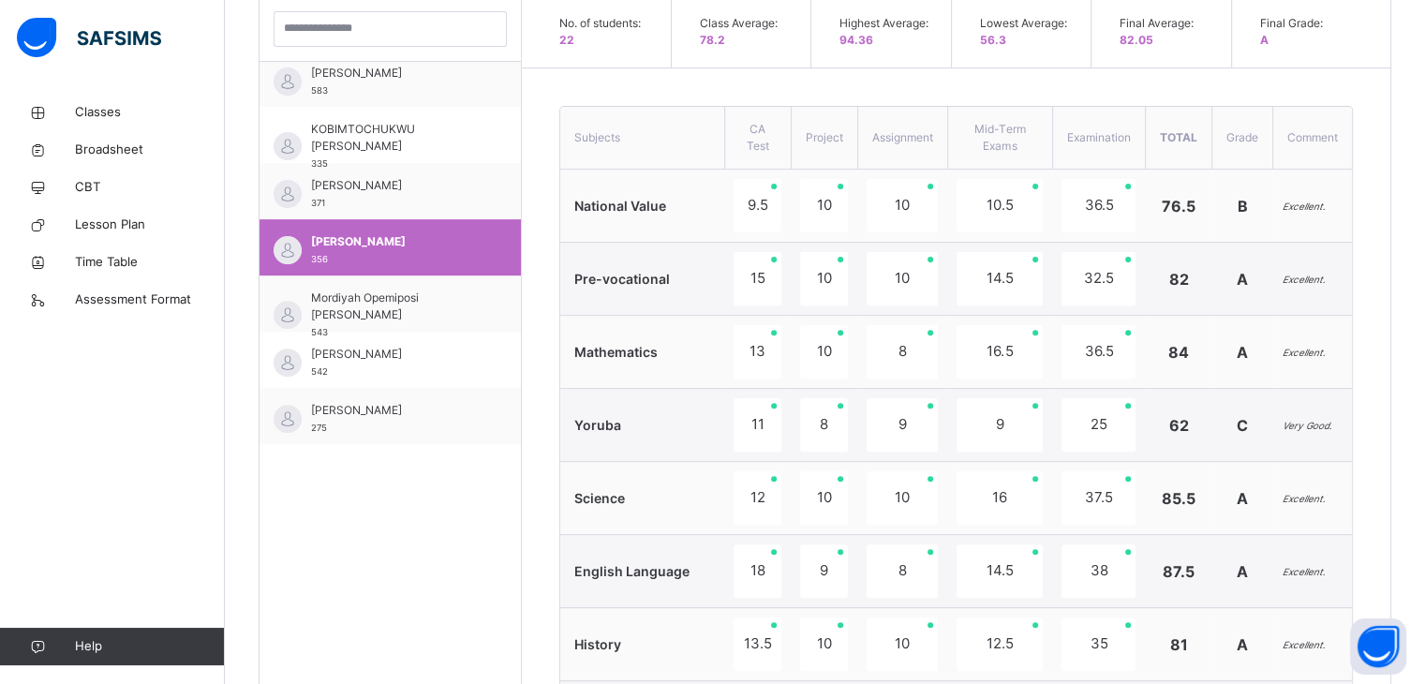
scroll to position [637, 0]
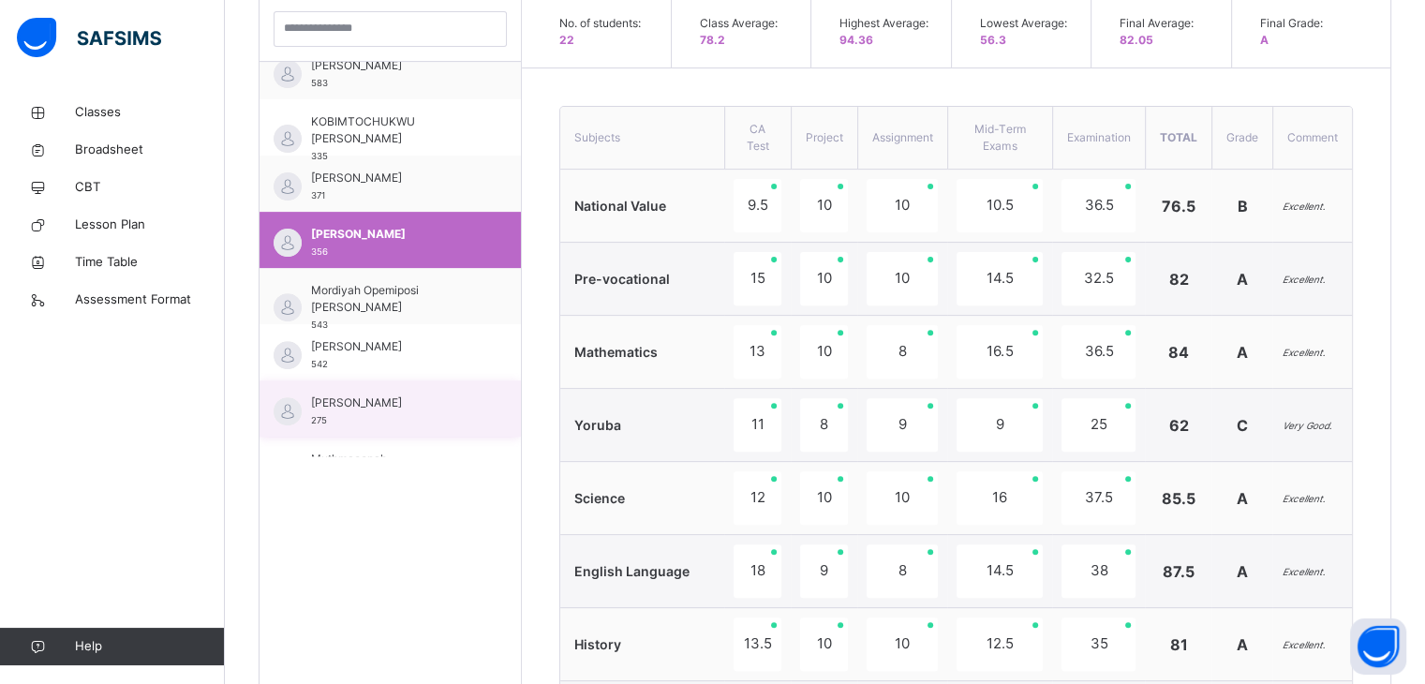
click at [460, 408] on span "[PERSON_NAME]" at bounding box center [395, 402] width 168 height 17
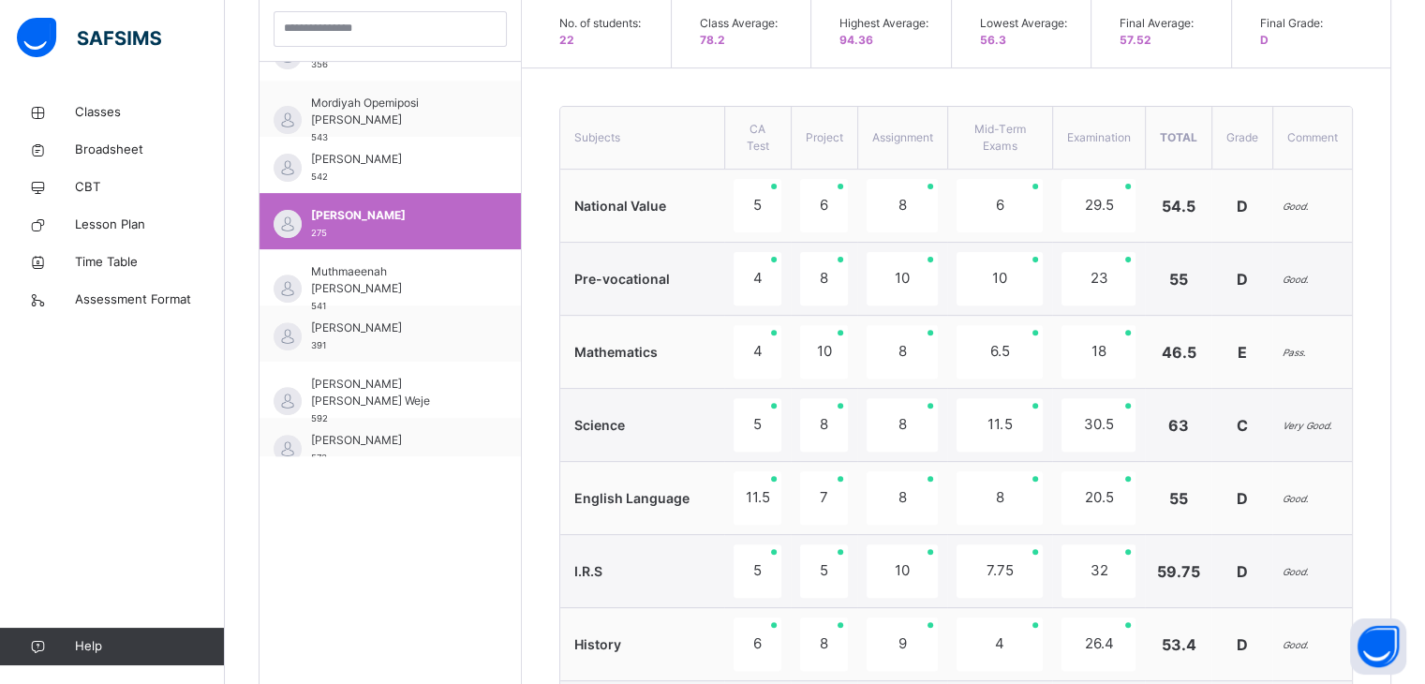
scroll to position [851, 0]
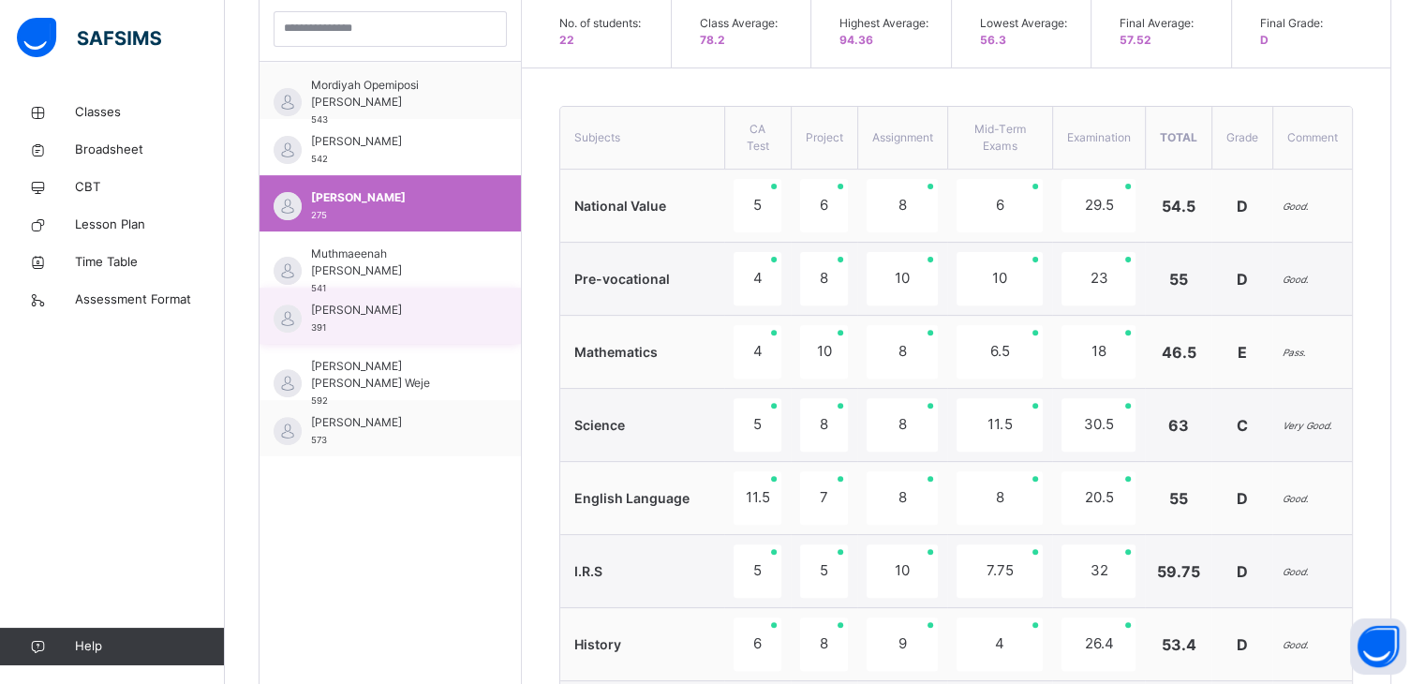
click at [436, 310] on div "Naadhirah Ademide Adeniyi 391" at bounding box center [395, 319] width 168 height 34
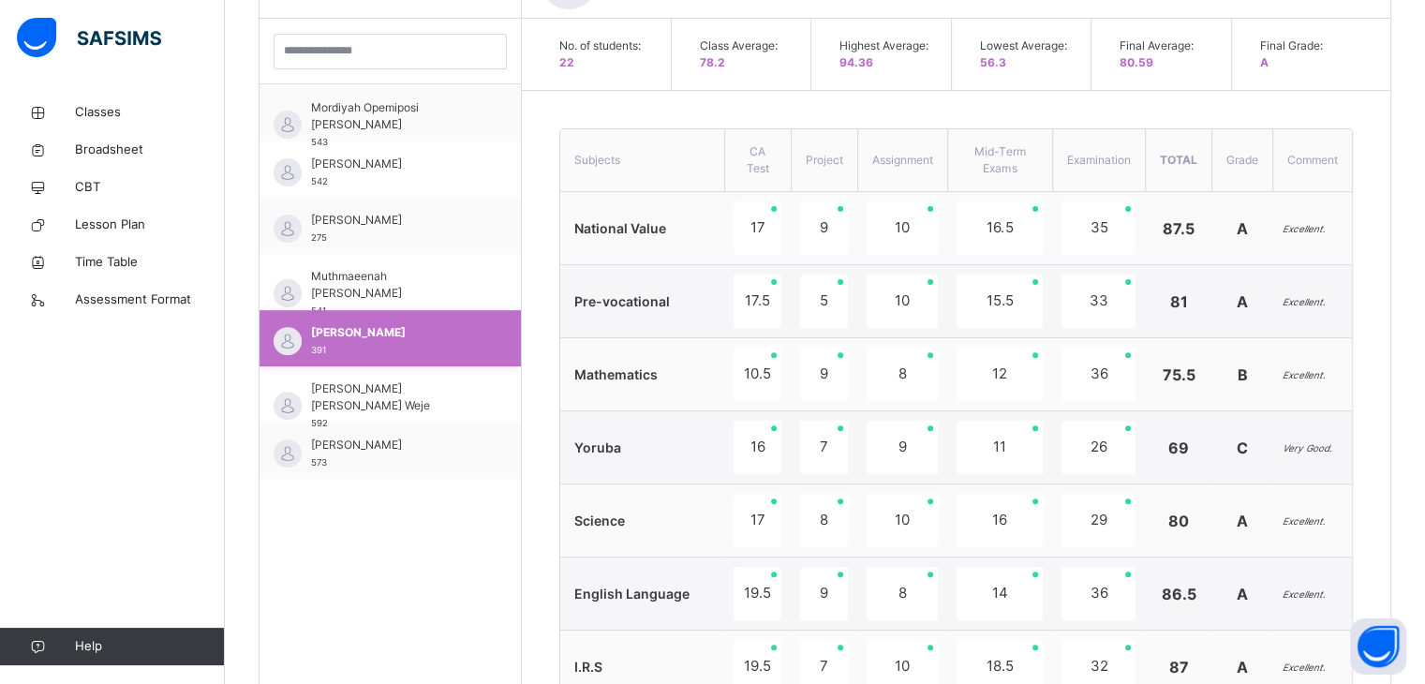
scroll to position [630, 0]
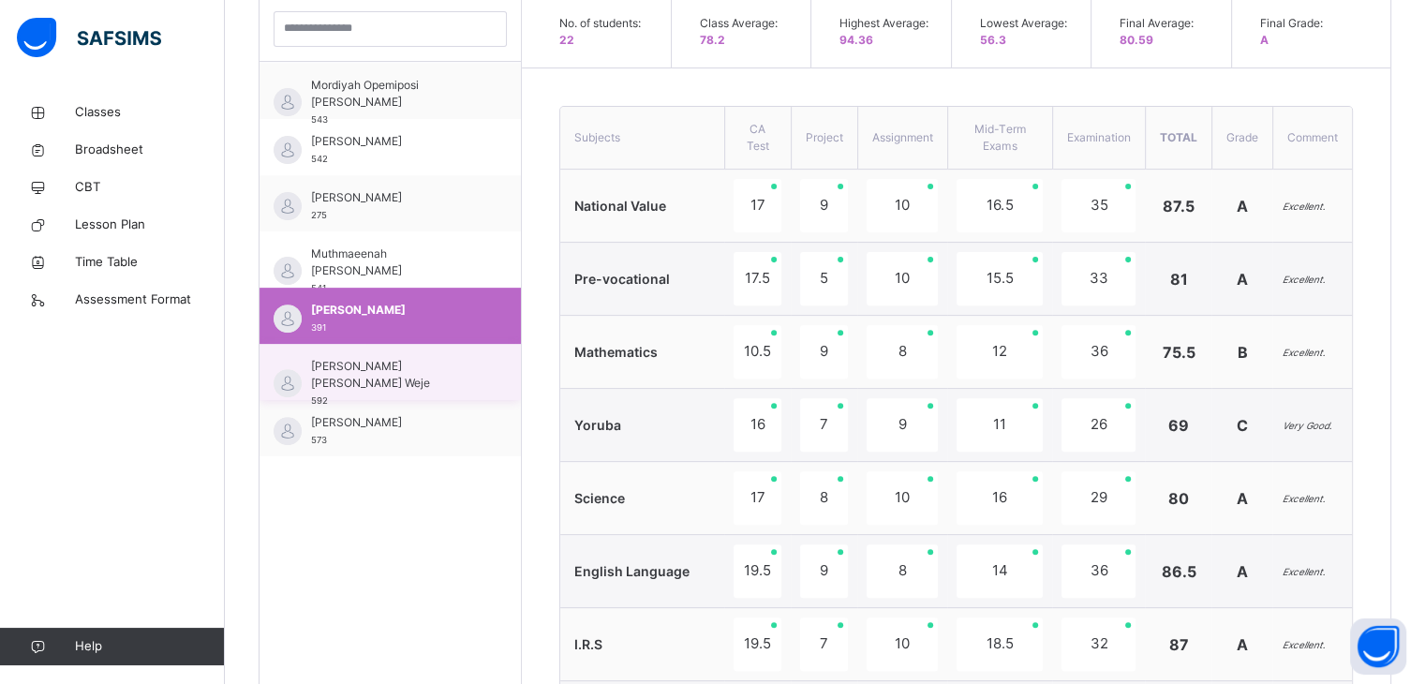
click at [412, 369] on div "[PERSON_NAME] [PERSON_NAME] Weje 592" at bounding box center [395, 383] width 168 height 51
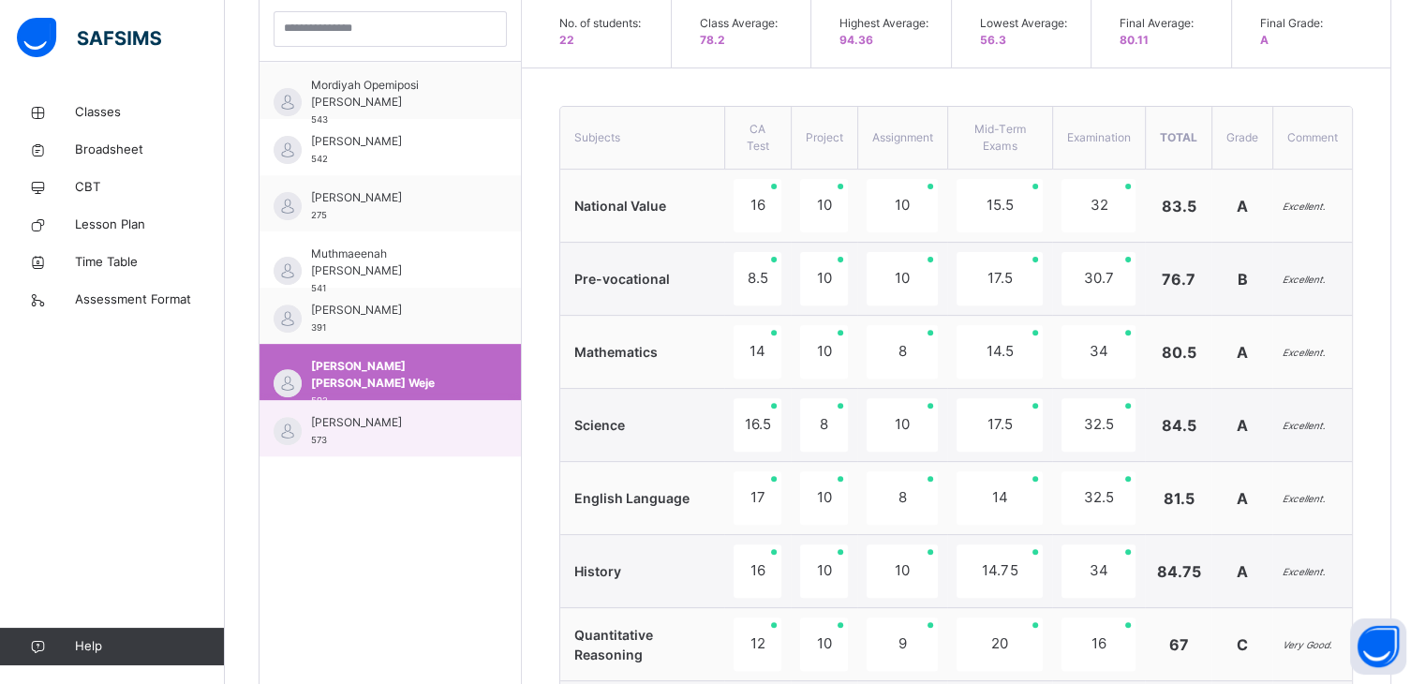
click at [410, 422] on span "[PERSON_NAME]" at bounding box center [395, 422] width 168 height 17
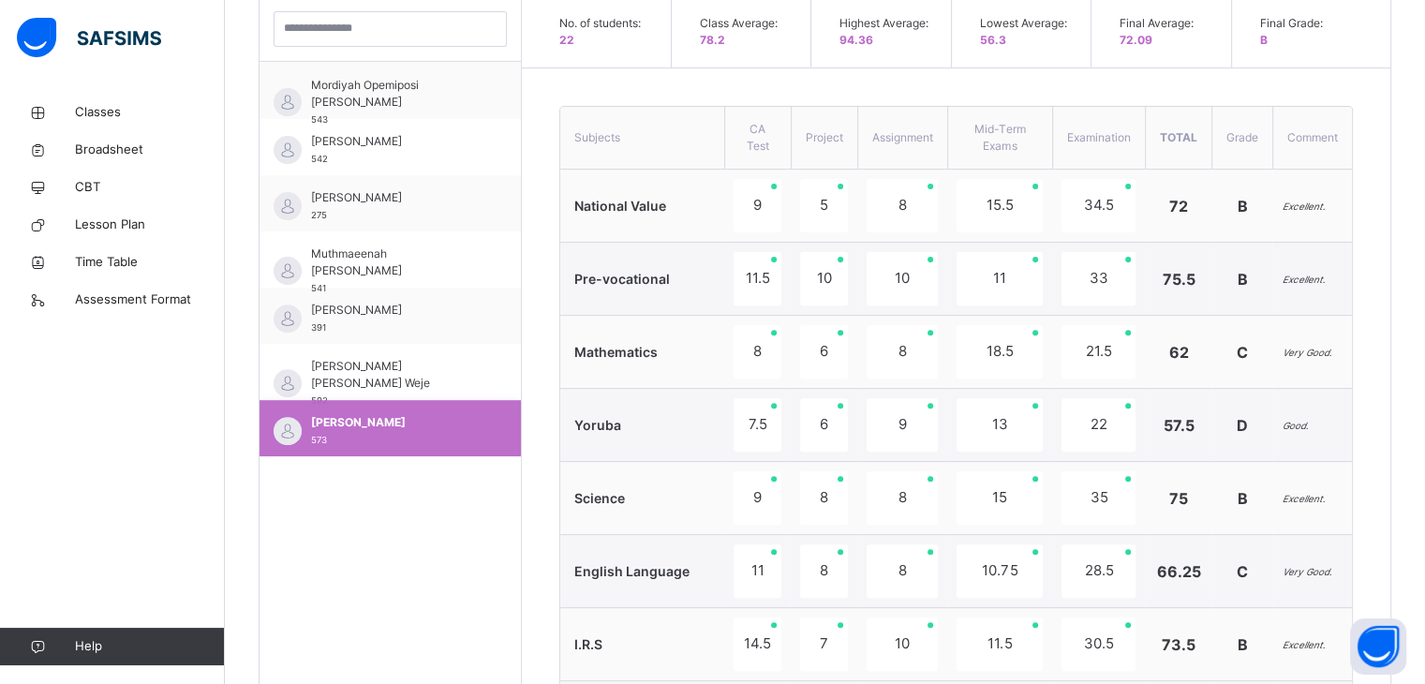
click at [410, 422] on span "[PERSON_NAME]" at bounding box center [395, 422] width 168 height 17
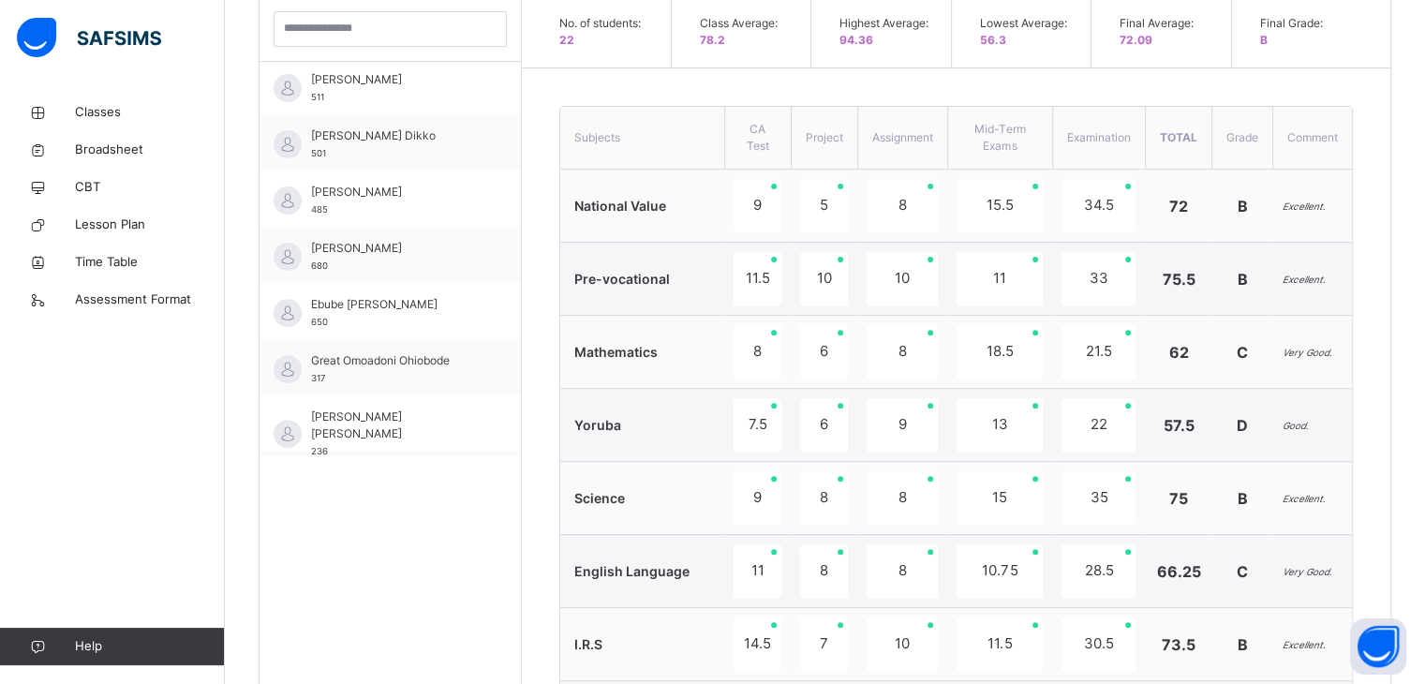
scroll to position [0, 0]
